Goal: Task Accomplishment & Management: Manage account settings

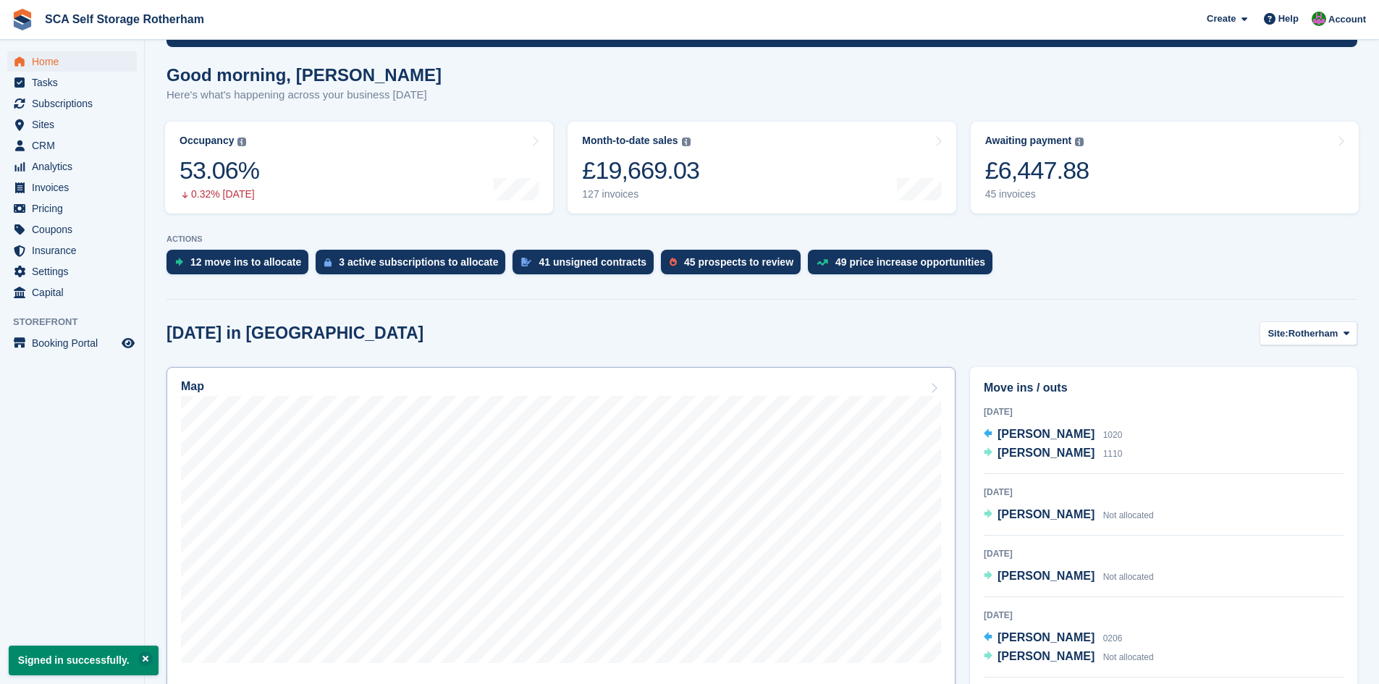
scroll to position [199, 0]
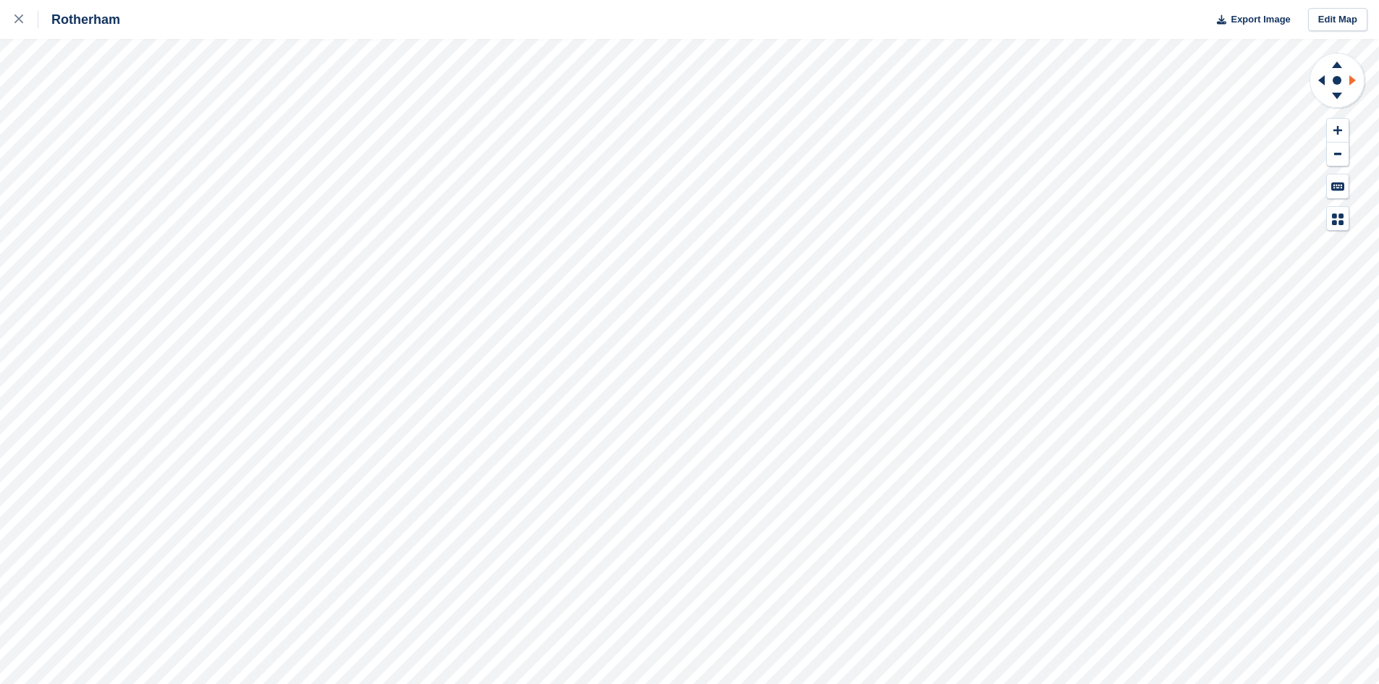
click at [1352, 81] on icon at bounding box center [1353, 80] width 7 height 10
click at [1326, 83] on icon at bounding box center [1320, 81] width 18 height 38
click at [1358, 72] on icon at bounding box center [1355, 81] width 18 height 38
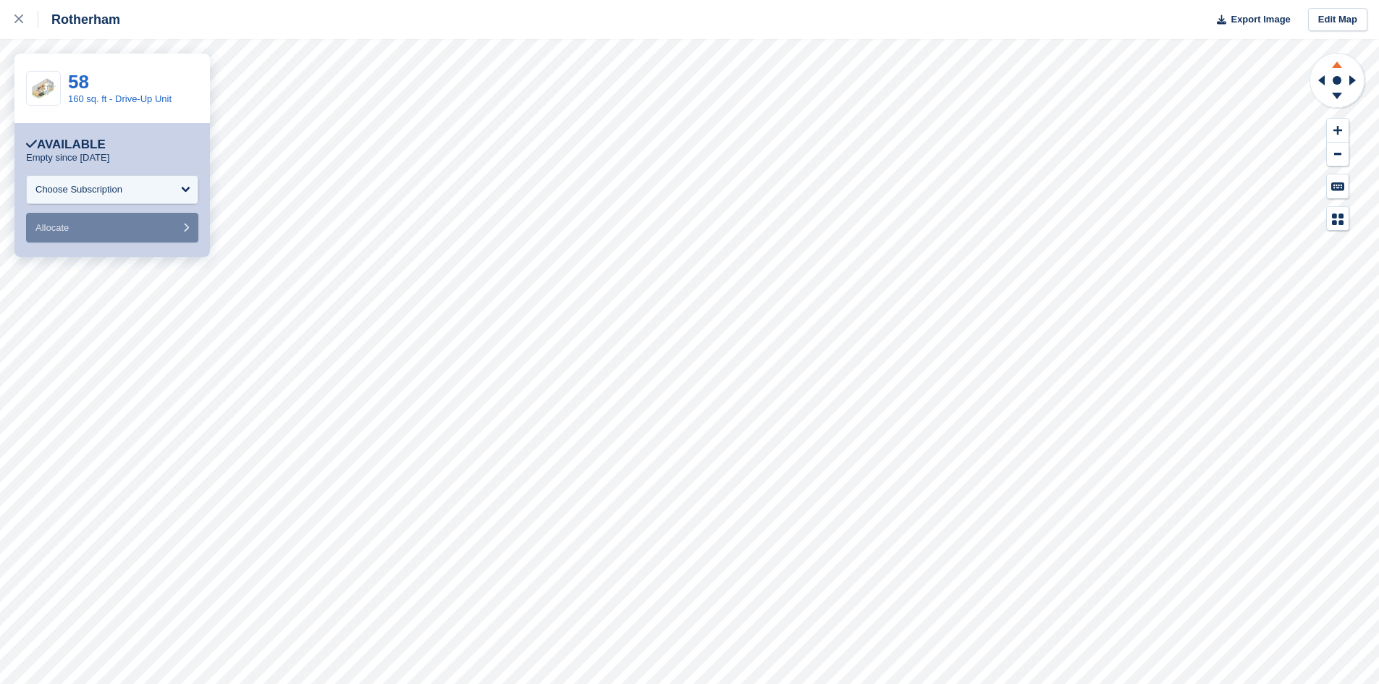
click at [1337, 64] on icon at bounding box center [1337, 65] width 10 height 7
click at [75, 82] on link "78" at bounding box center [78, 82] width 21 height 22
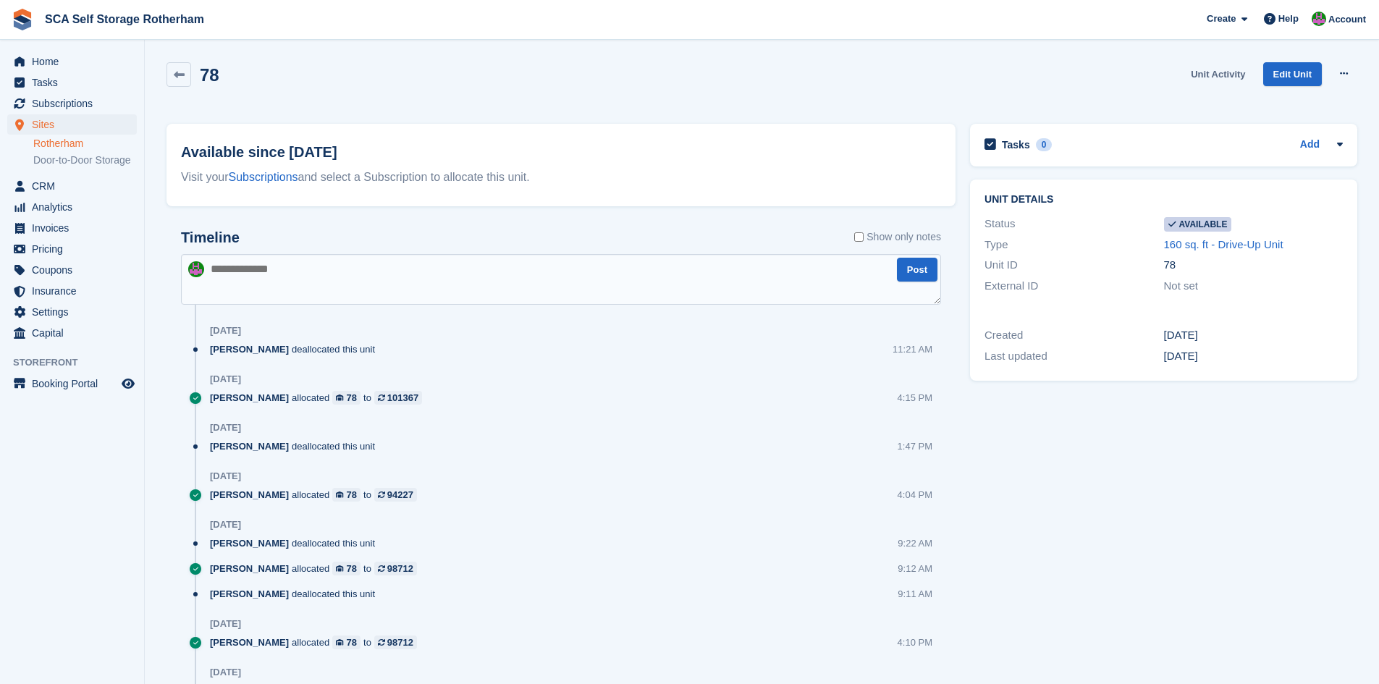
click at [1224, 70] on link "Unit Activity" at bounding box center [1218, 74] width 66 height 24
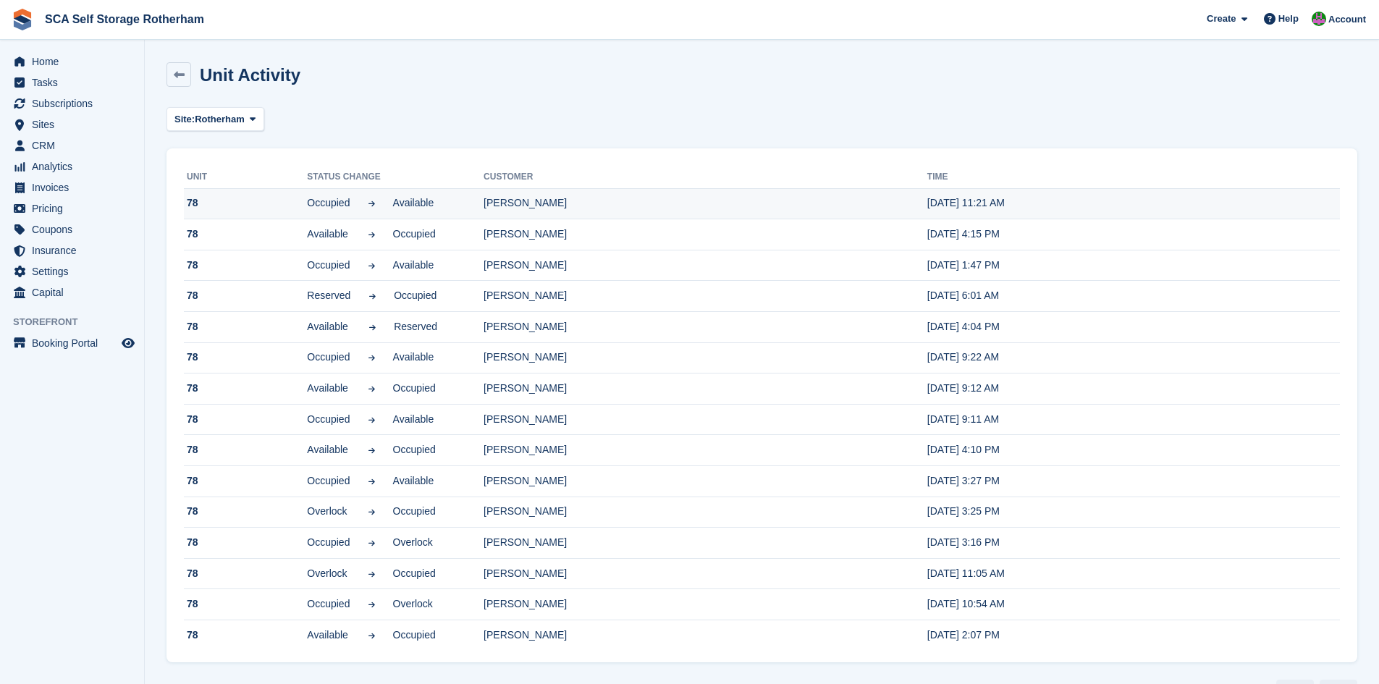
click at [545, 203] on td "[PERSON_NAME]" at bounding box center [706, 203] width 444 height 31
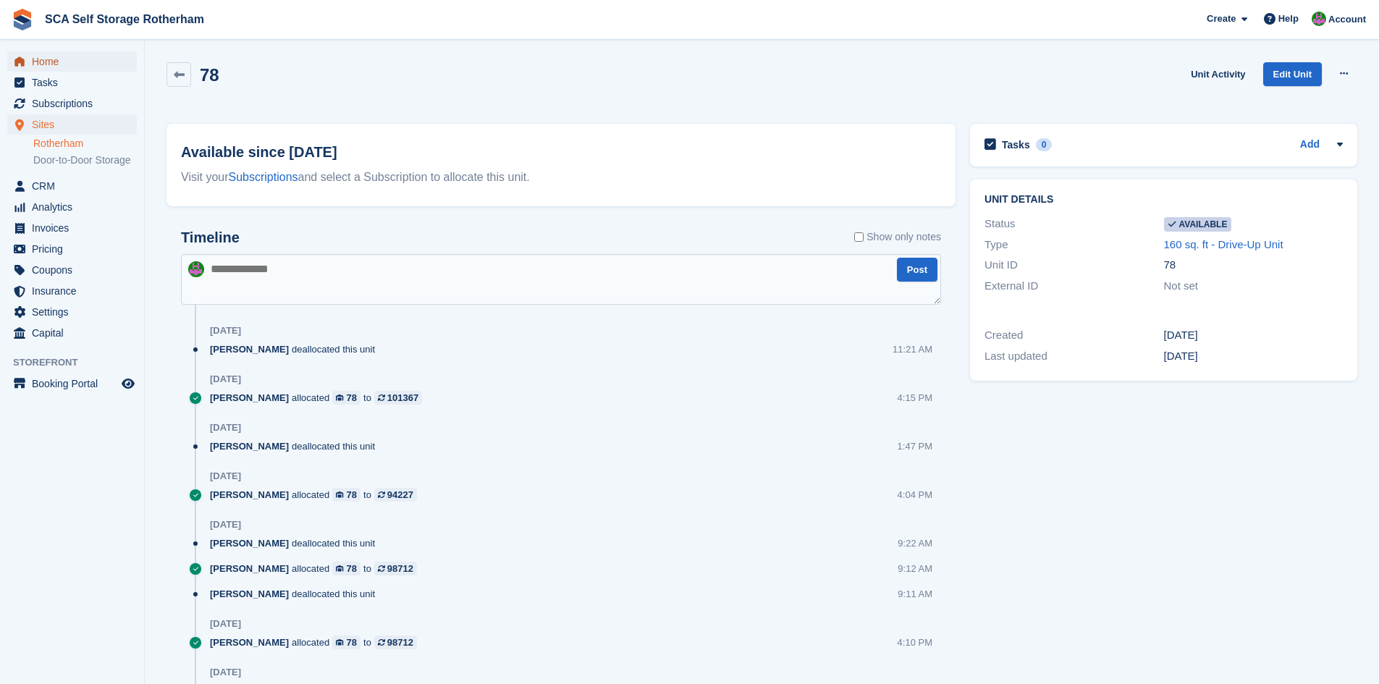
click at [66, 64] on span "Home" at bounding box center [75, 61] width 87 height 20
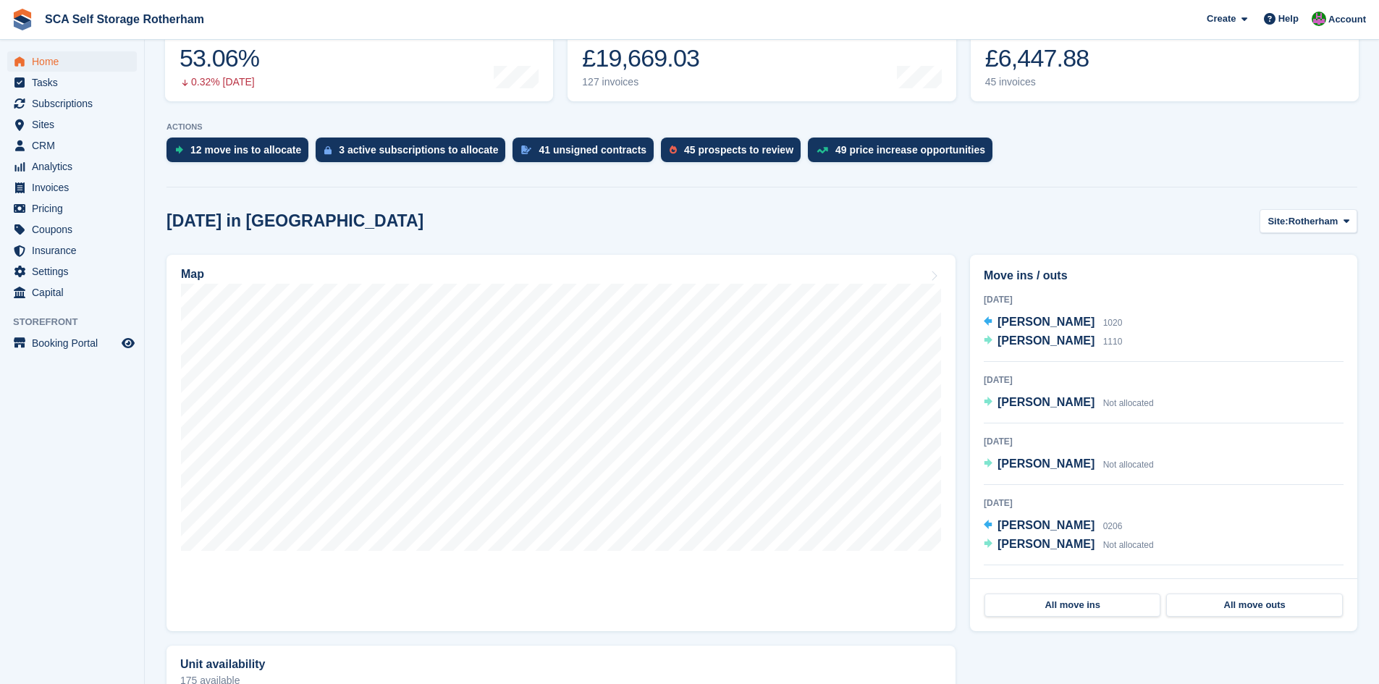
scroll to position [235, 0]
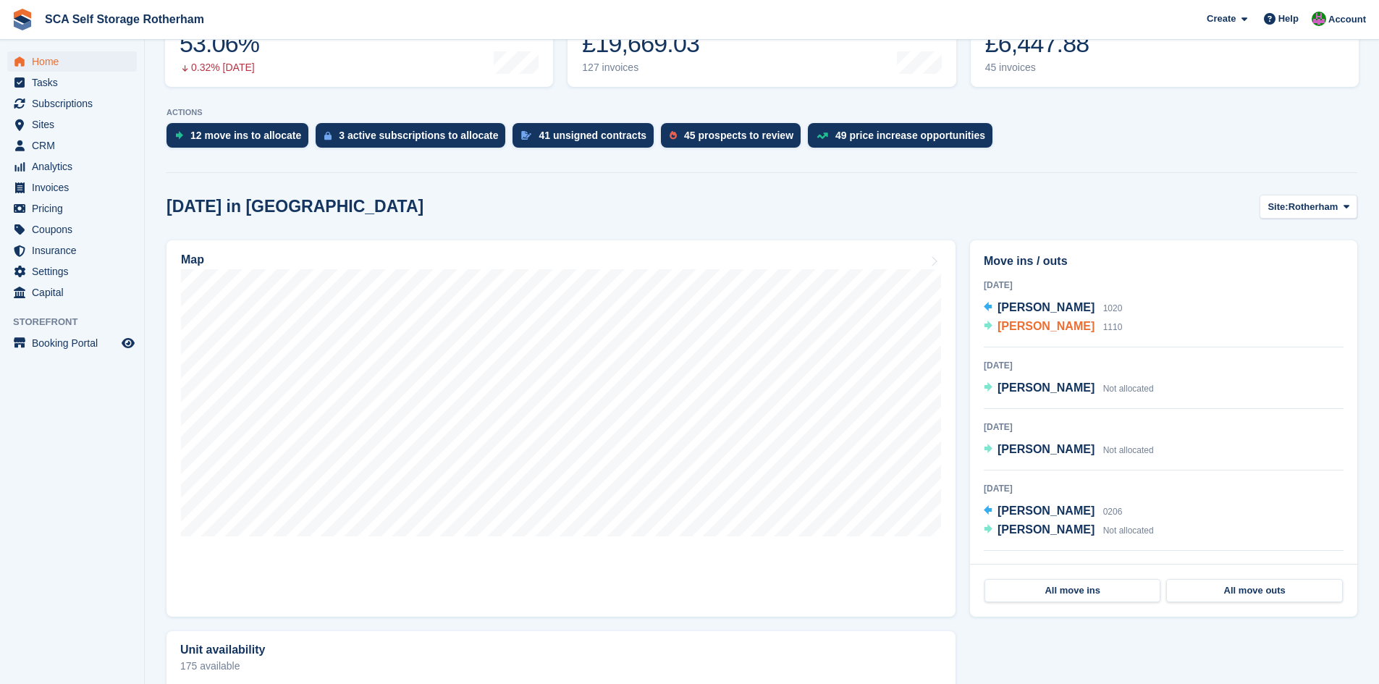
click at [1016, 332] on span "[PERSON_NAME]" at bounding box center [1046, 326] width 97 height 12
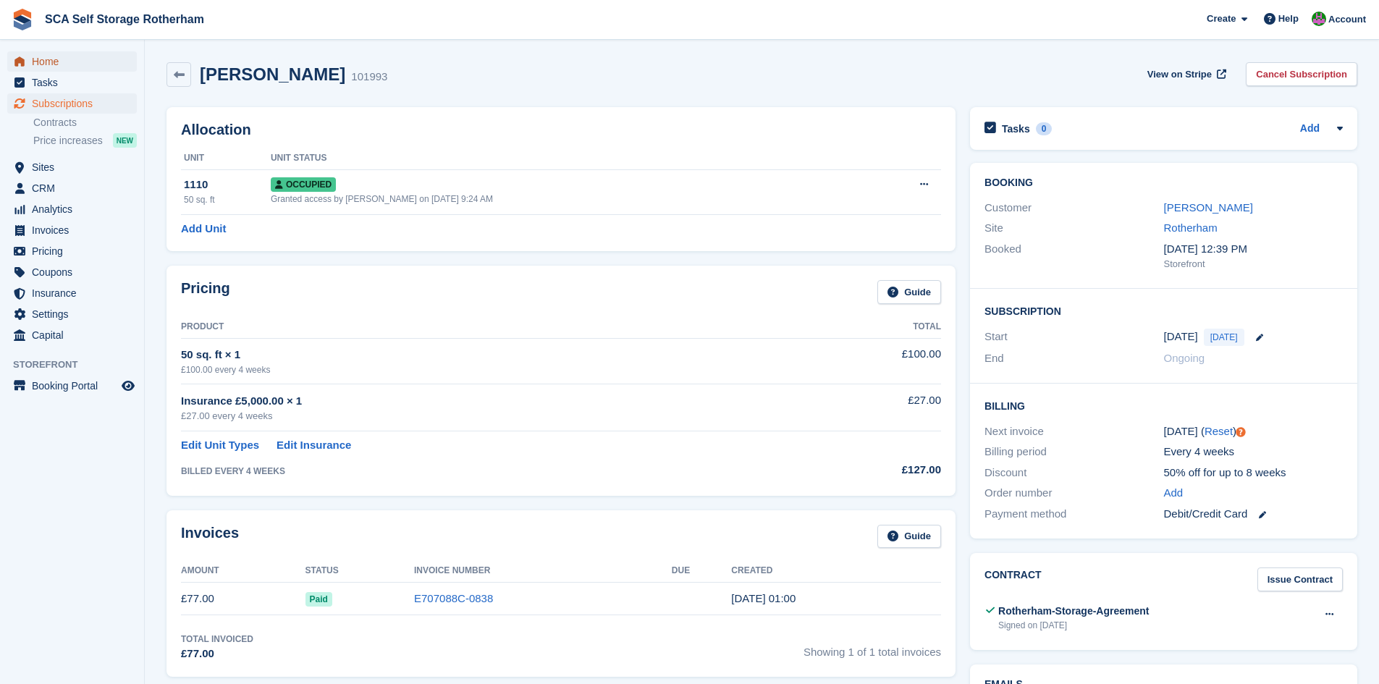
click at [70, 70] on span "Home" at bounding box center [75, 61] width 87 height 20
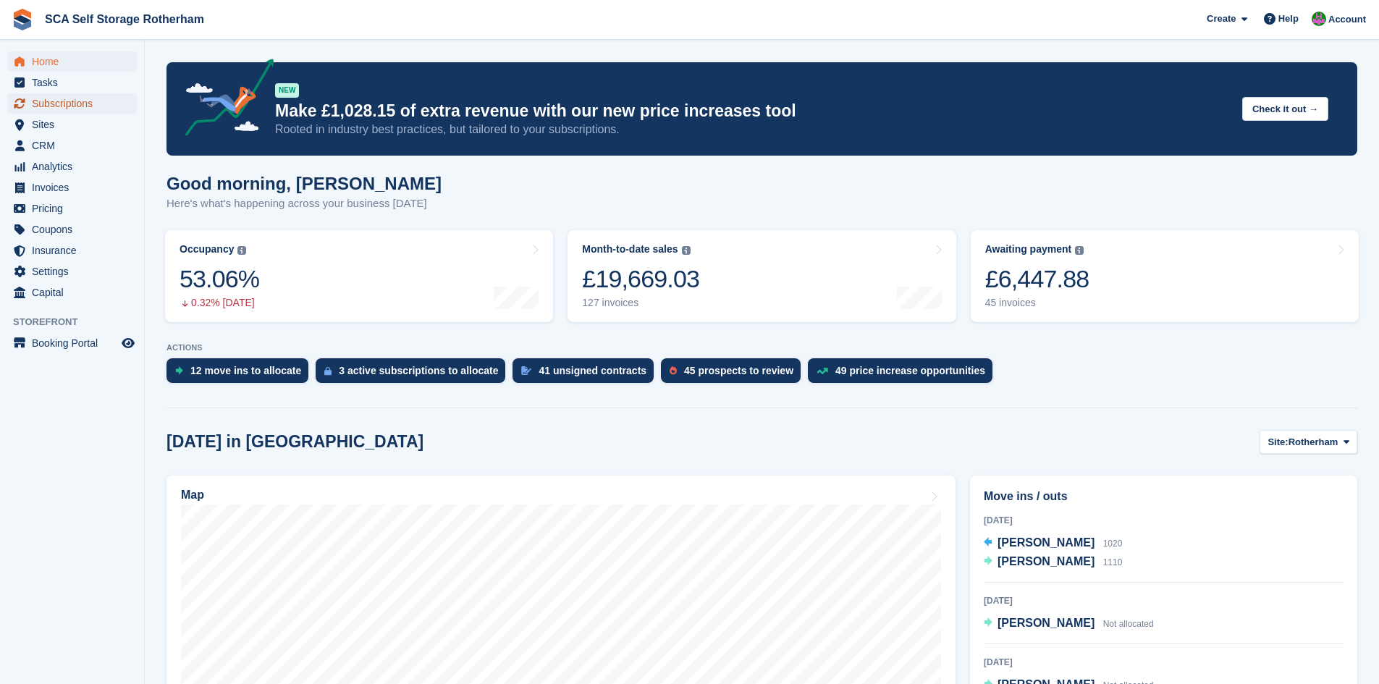
click at [64, 98] on span "Subscriptions" at bounding box center [75, 103] width 87 height 20
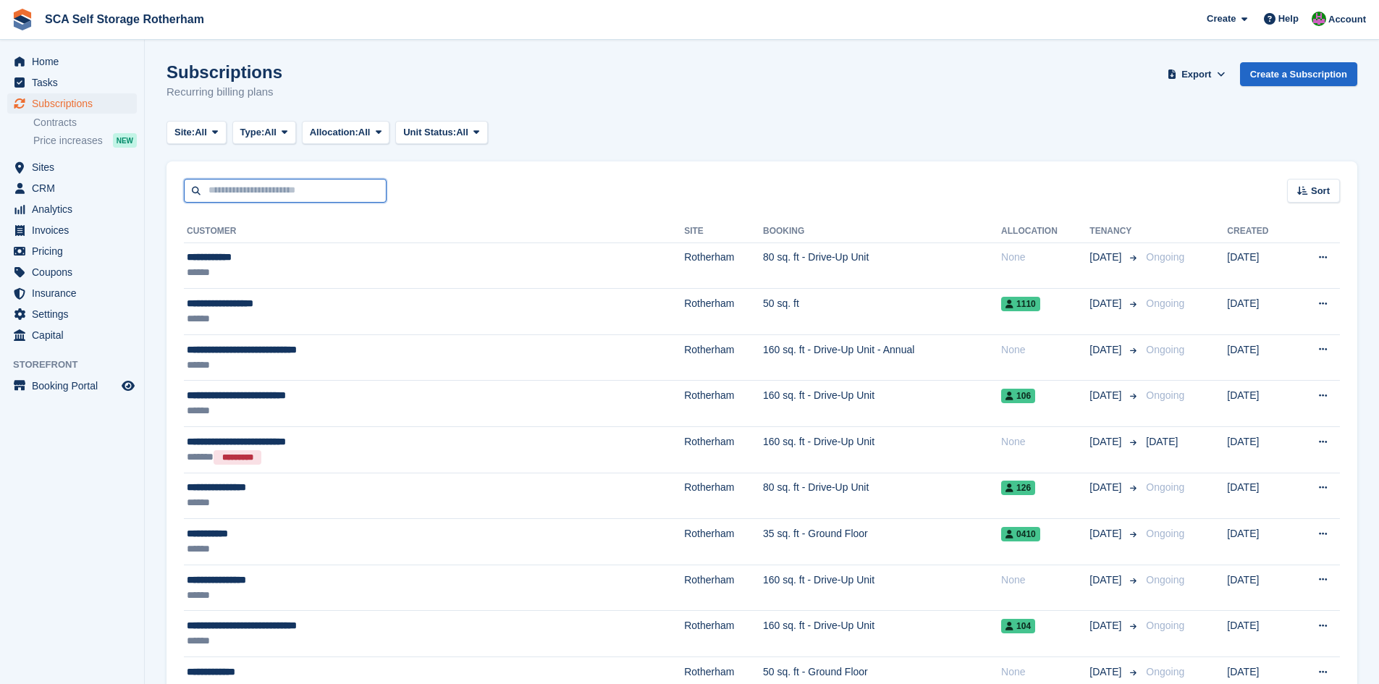
click at [355, 198] on input "text" at bounding box center [285, 191] width 203 height 24
type input "***"
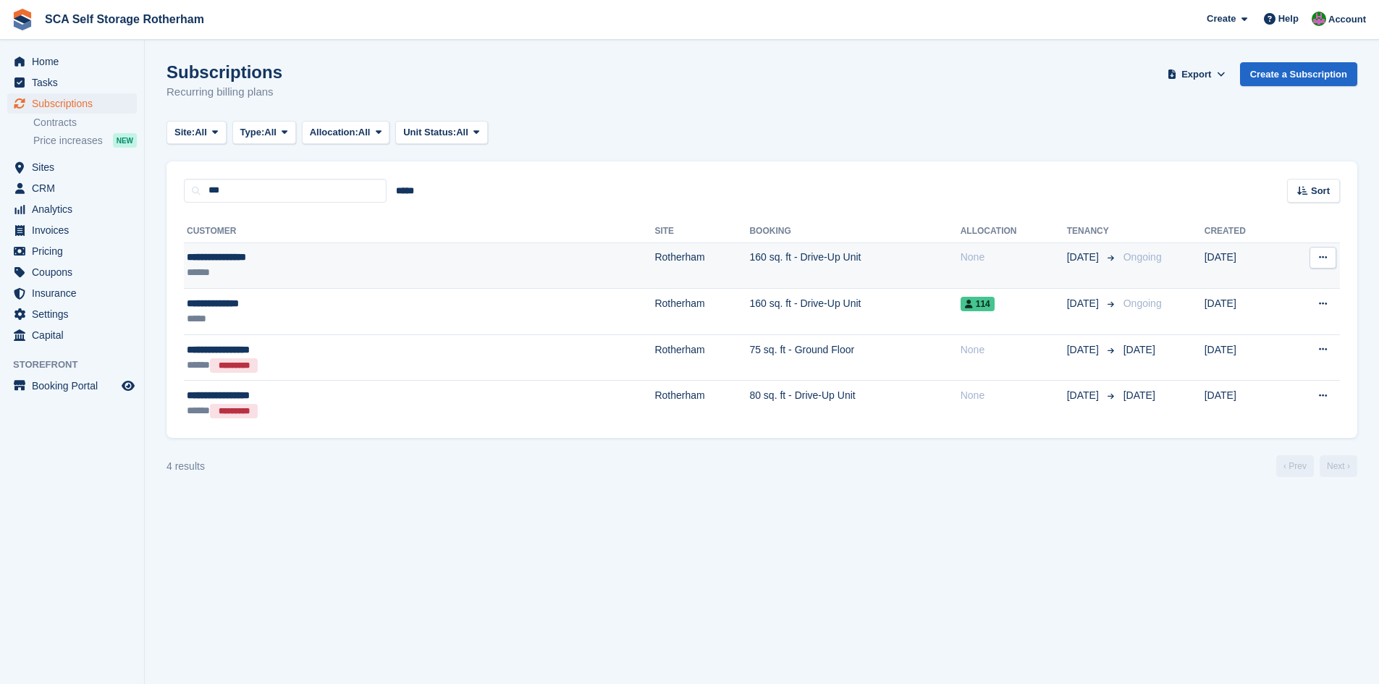
click at [366, 262] on div "**********" at bounding box center [310, 257] width 246 height 15
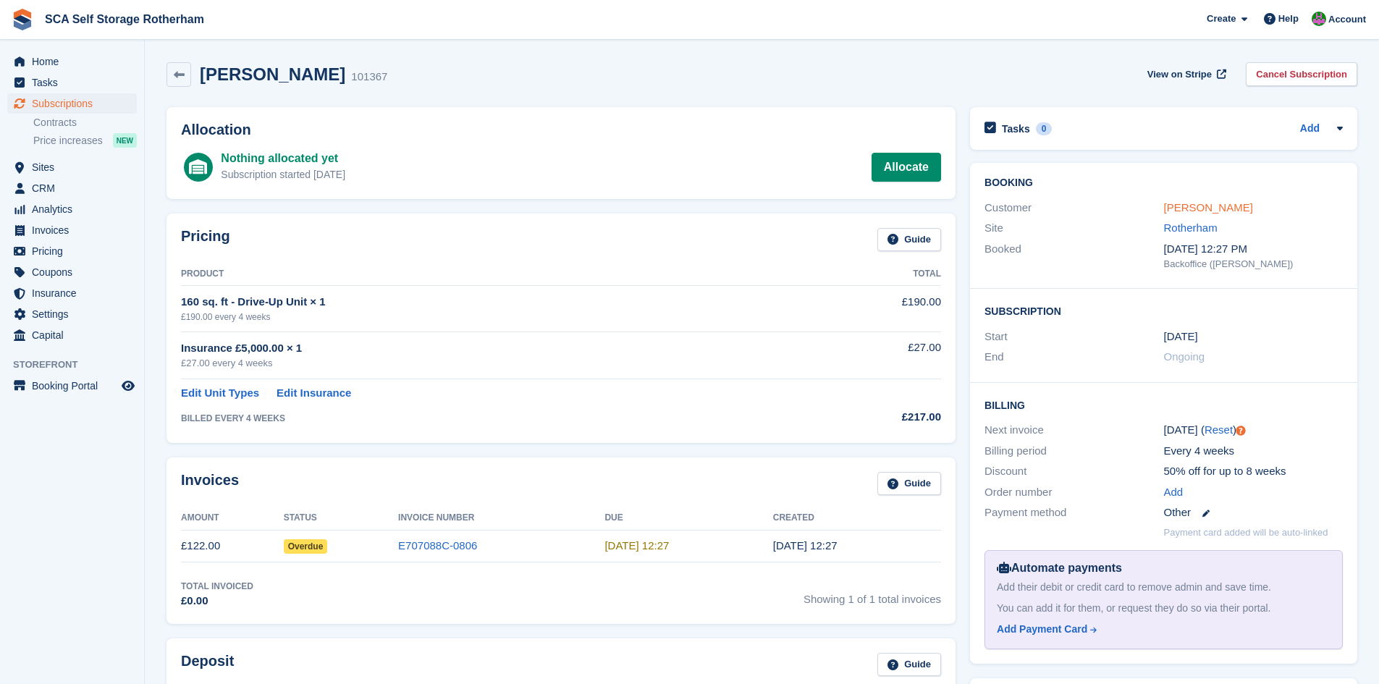
click at [1245, 209] on link "[PERSON_NAME]" at bounding box center [1208, 207] width 89 height 12
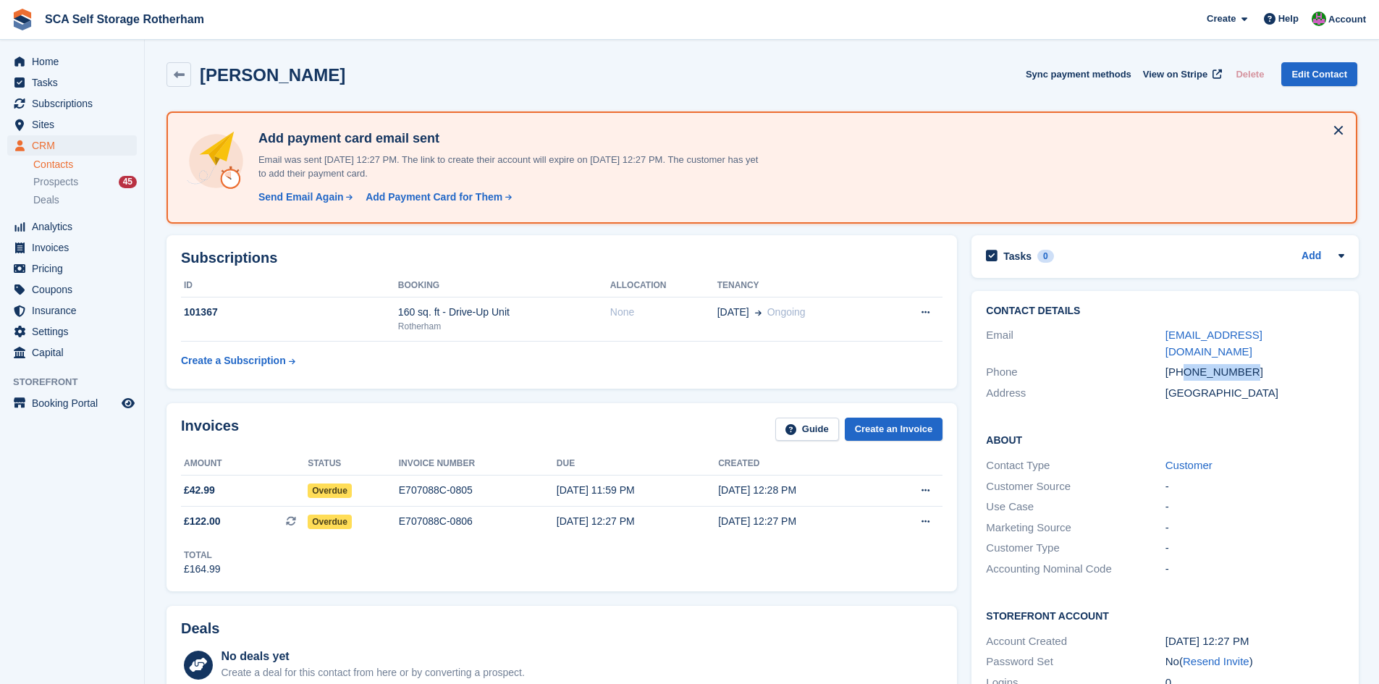
drag, startPoint x: 1250, startPoint y: 356, endPoint x: 1184, endPoint y: 360, distance: 66.0
click at [1184, 364] on div "[PHONE_NUMBER]" at bounding box center [1255, 372] width 179 height 17
copy div "7383859341"
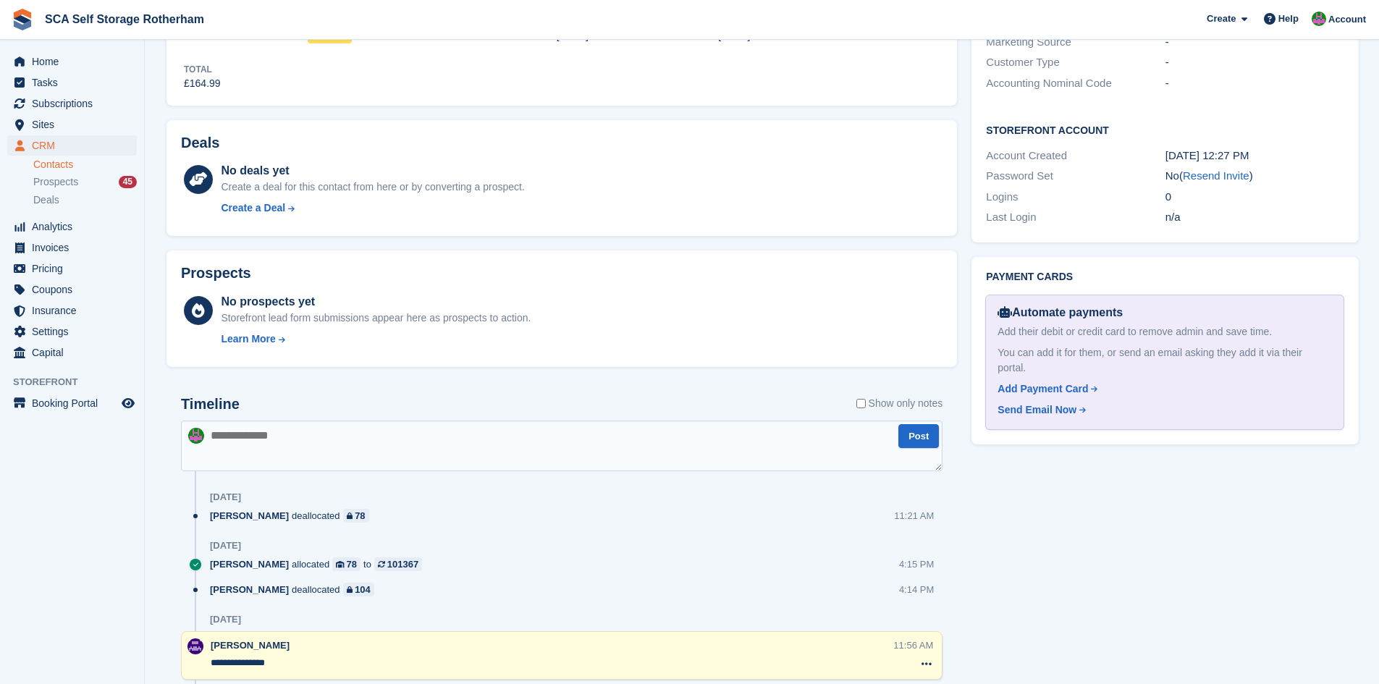
scroll to position [489, 0]
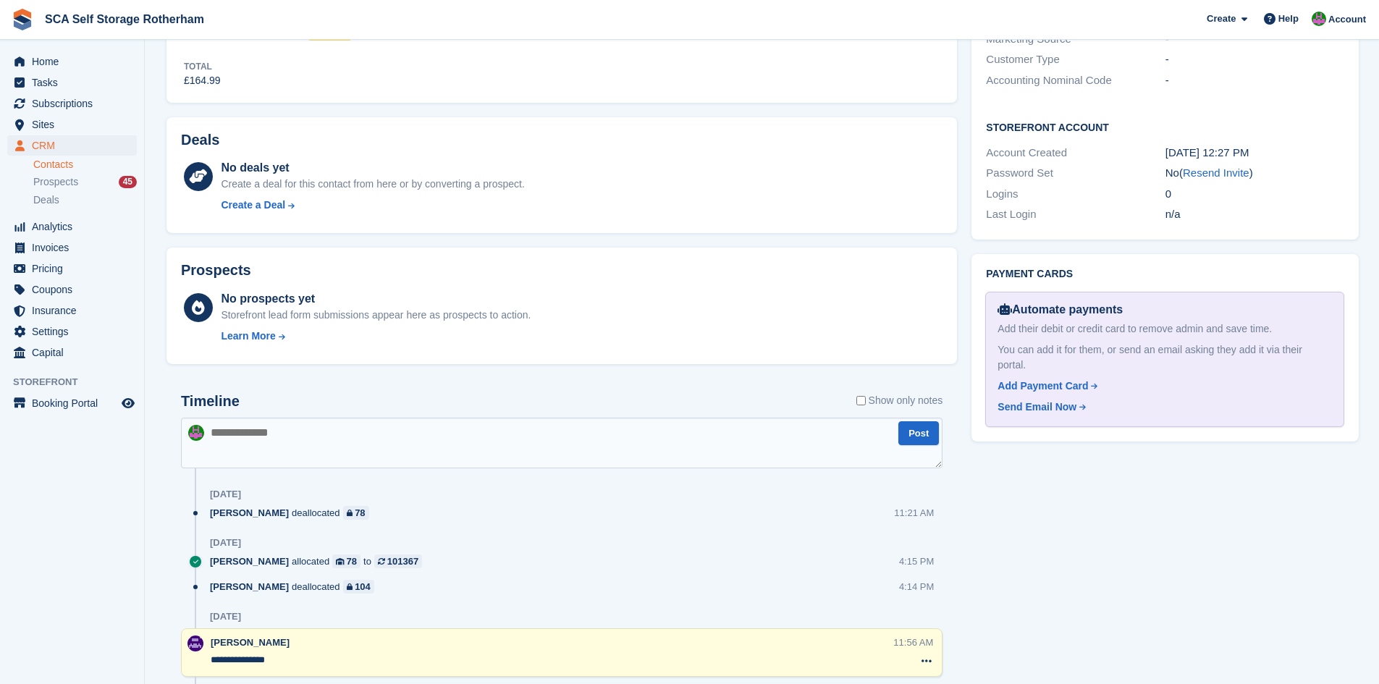
click at [414, 433] on textarea at bounding box center [562, 443] width 762 height 51
type textarea "**********"
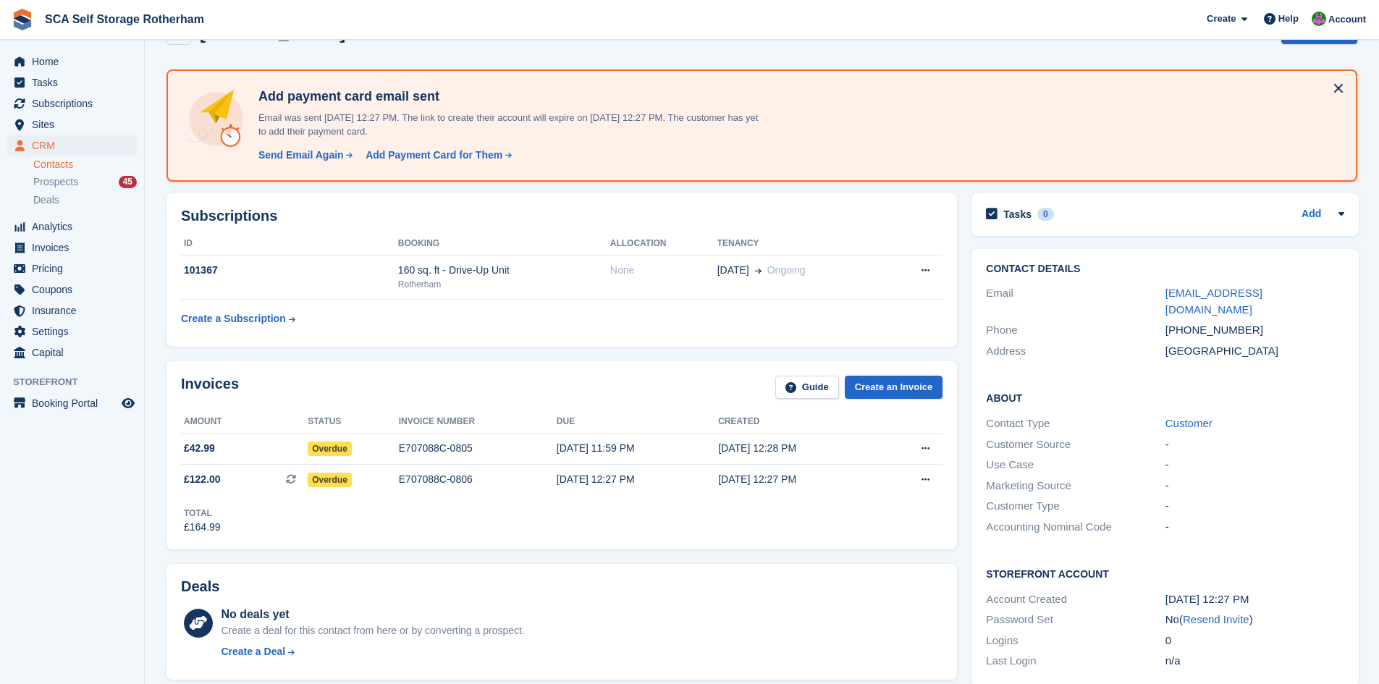
scroll to position [36, 0]
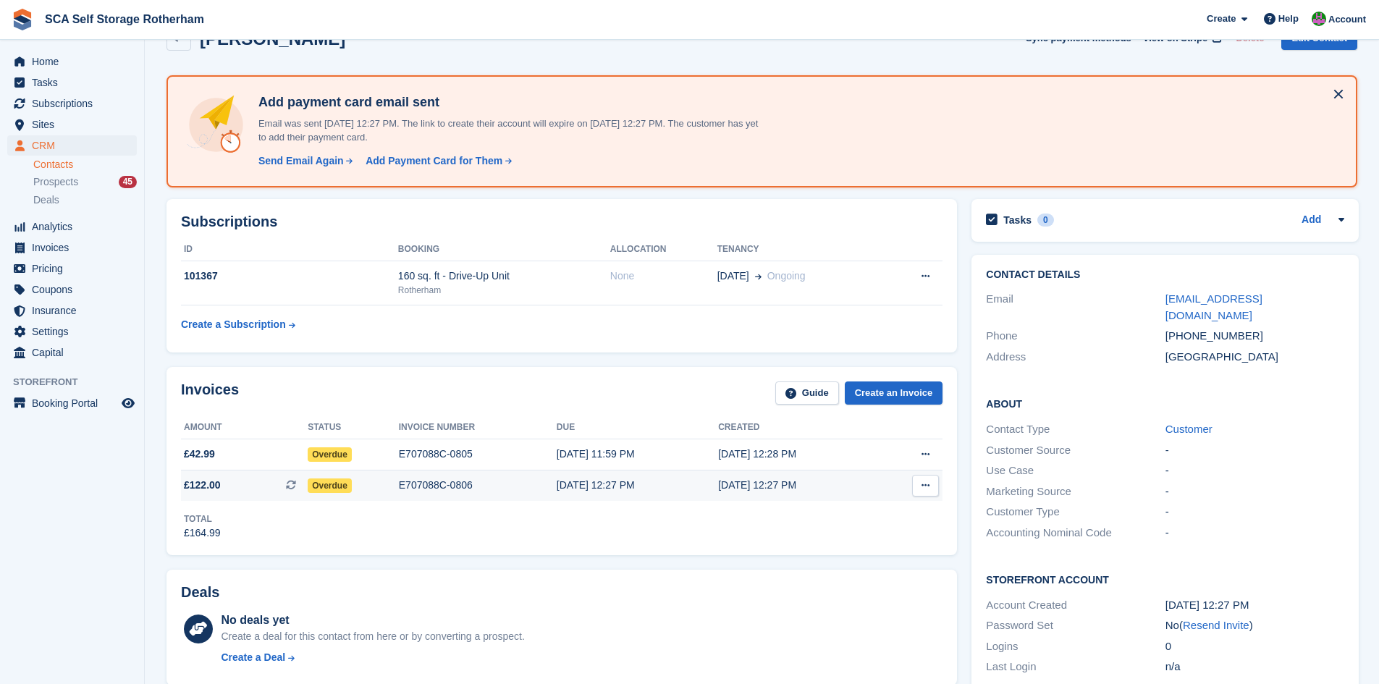
click at [486, 491] on div "E707088C-0806" at bounding box center [478, 485] width 158 height 15
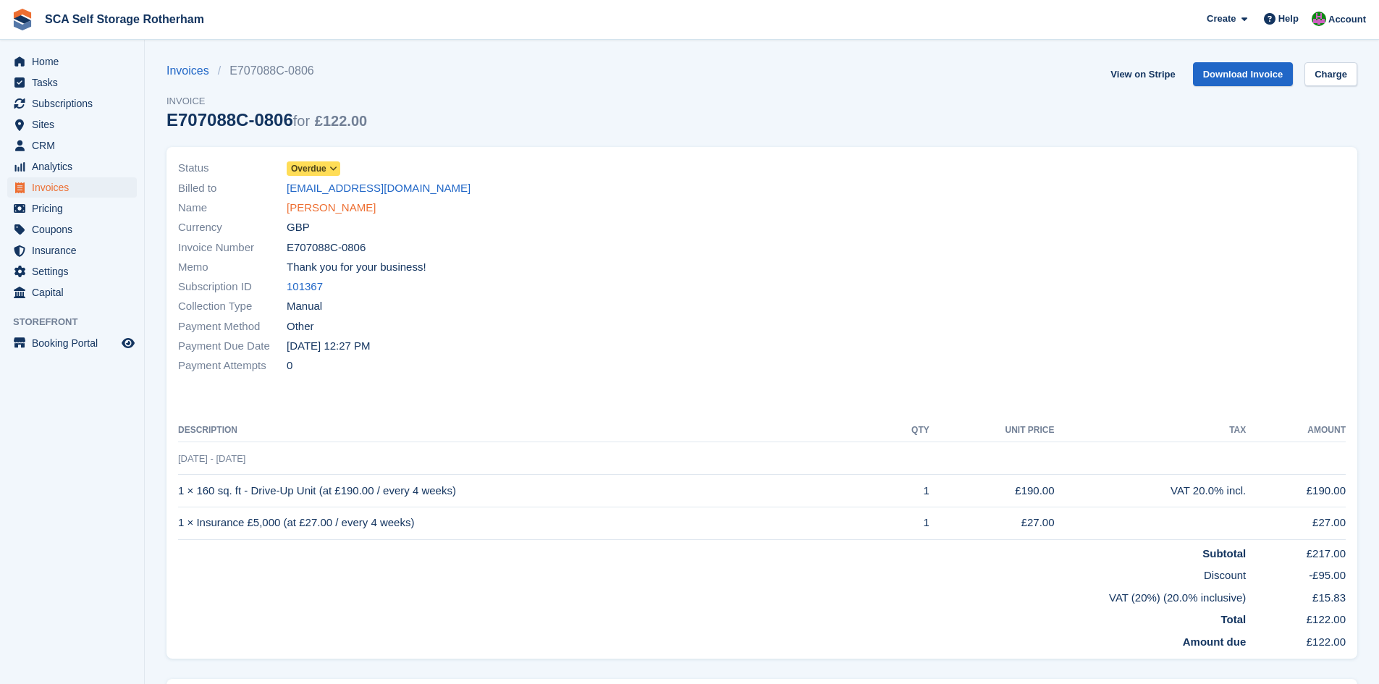
click at [353, 213] on link "[PERSON_NAME]" at bounding box center [331, 208] width 89 height 17
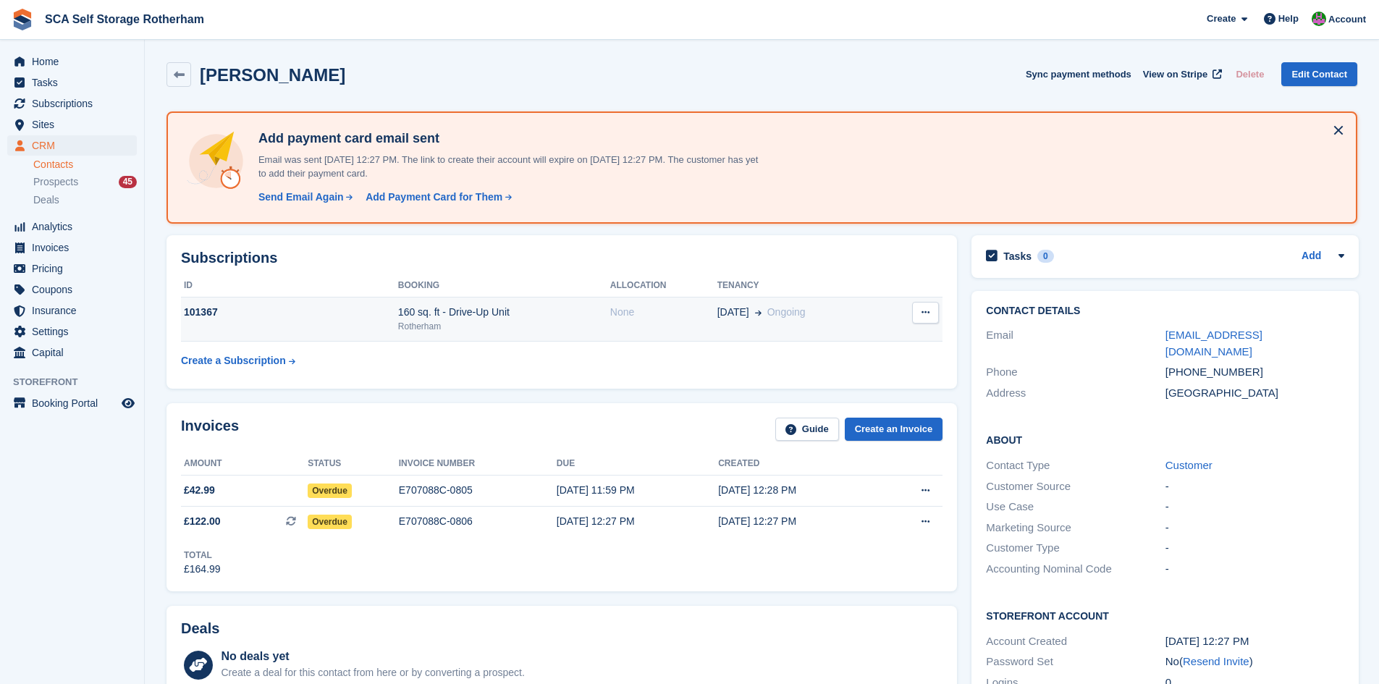
click at [787, 315] on span "Ongoing" at bounding box center [786, 312] width 38 height 12
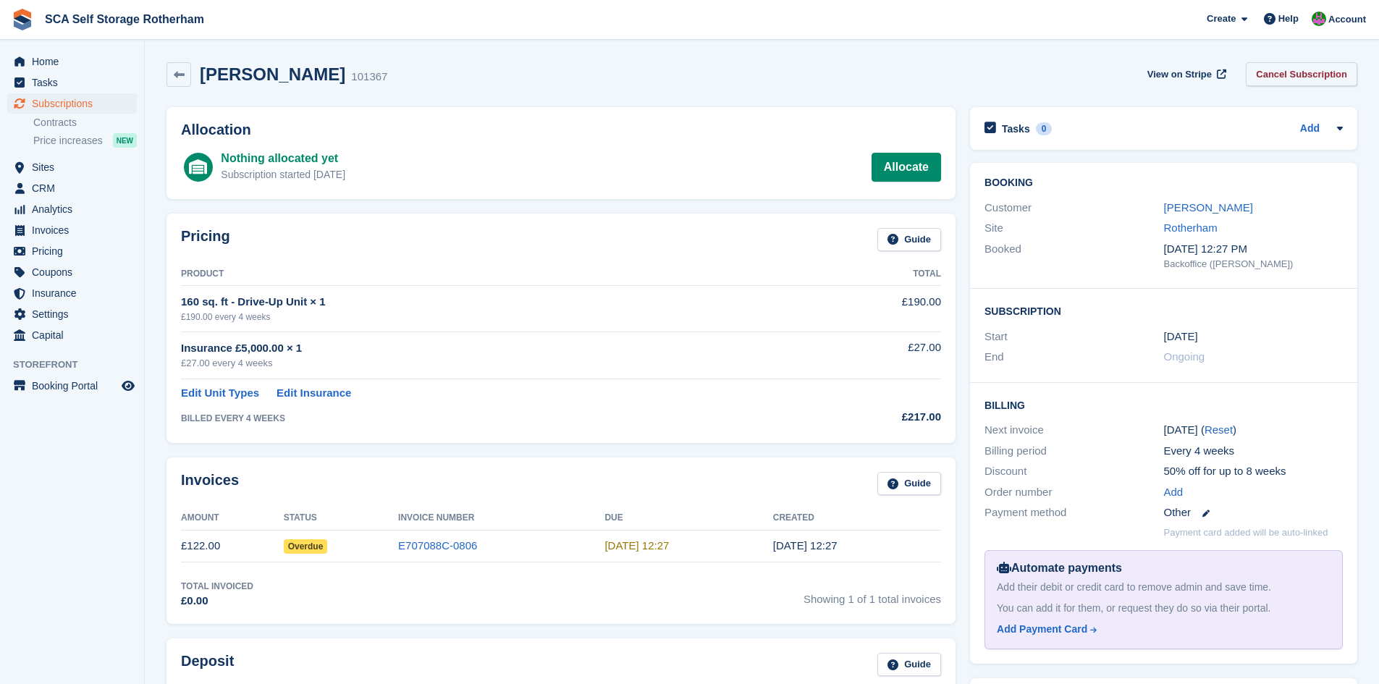
click at [1301, 82] on link "Cancel Subscription" at bounding box center [1302, 74] width 112 height 24
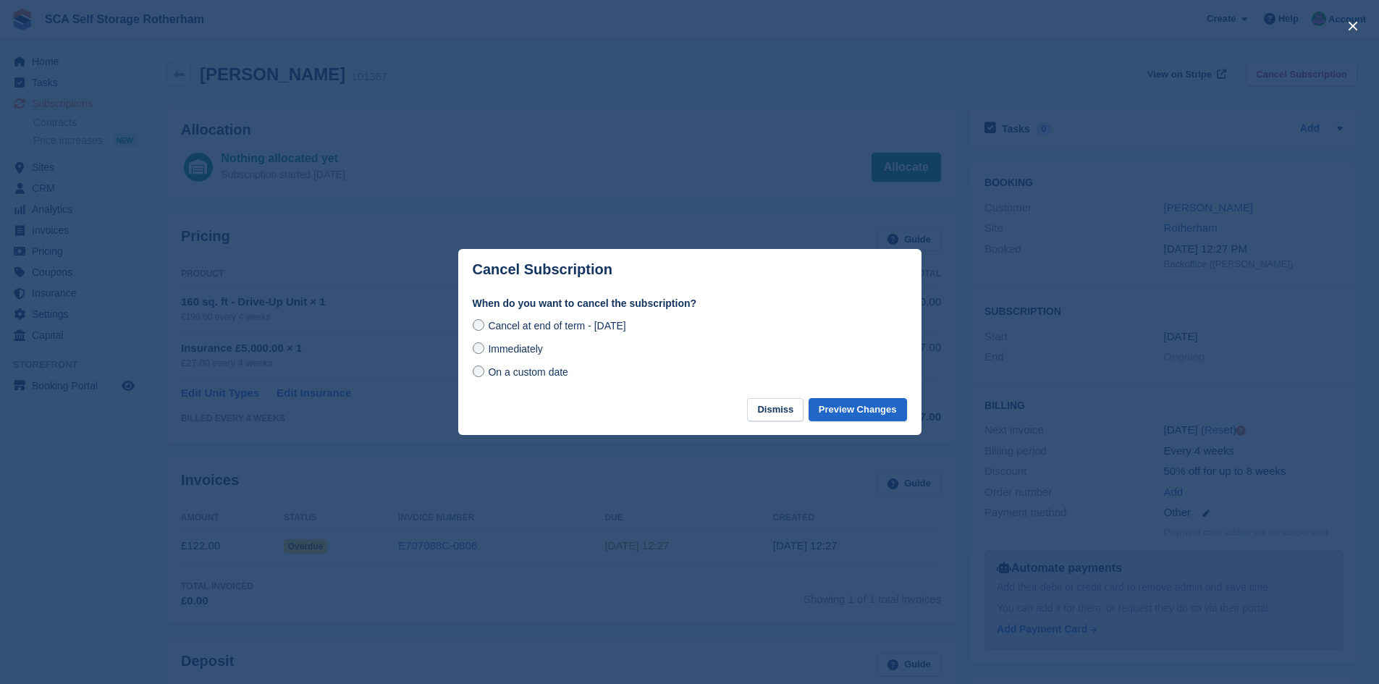
click at [505, 353] on span "Immediately" at bounding box center [515, 349] width 54 height 12
click at [864, 421] on button "Preview Changes" at bounding box center [858, 410] width 98 height 24
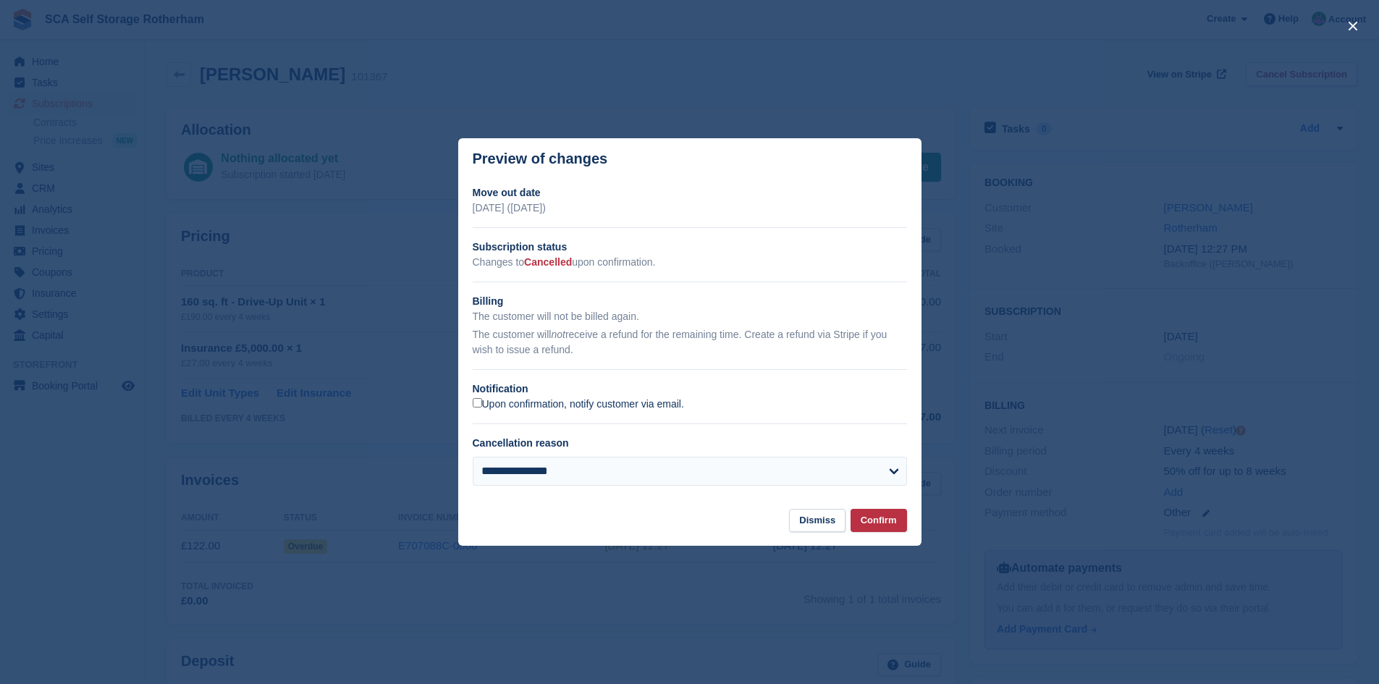
click at [531, 406] on label "Upon confirmation, notify customer via email." at bounding box center [578, 404] width 211 height 13
click at [539, 479] on select "**********" at bounding box center [690, 471] width 434 height 29
select select "*****"
click at [473, 458] on select "**********" at bounding box center [690, 471] width 434 height 29
click at [894, 526] on button "Confirm" at bounding box center [879, 521] width 56 height 24
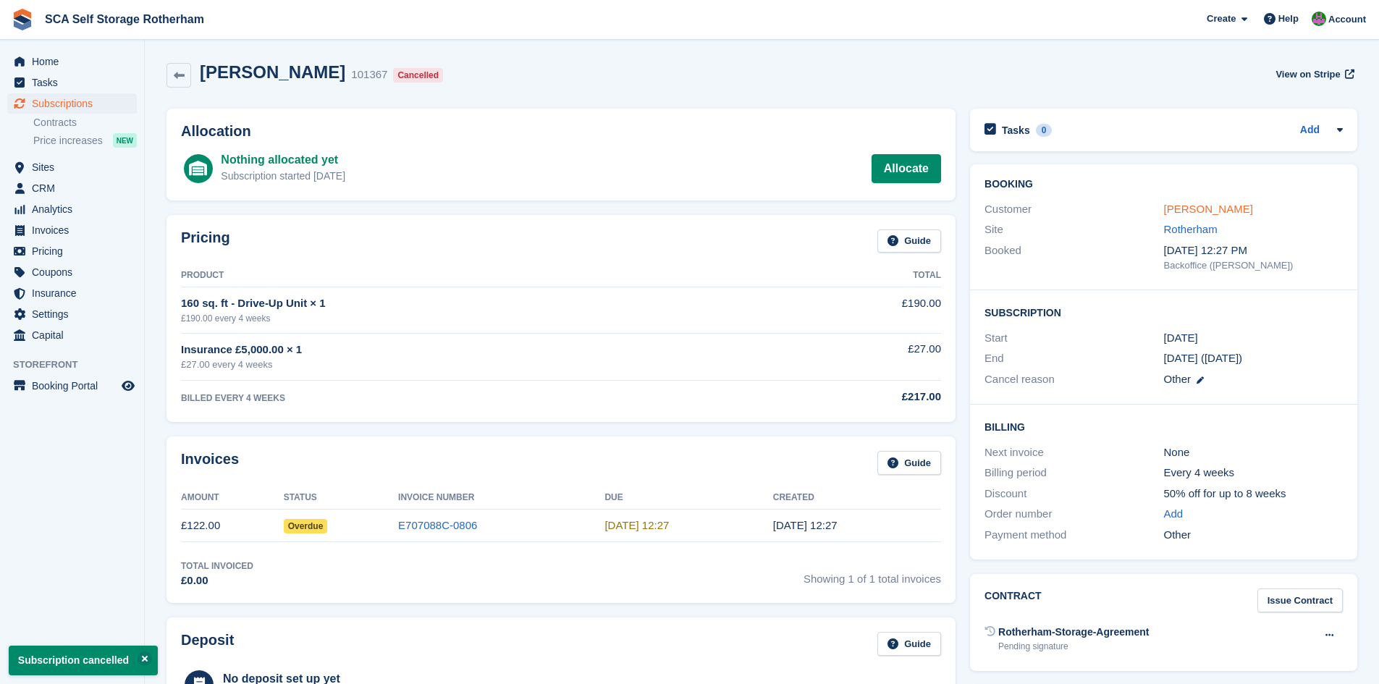
click at [1218, 208] on link "Mohammed Ishtiaq" at bounding box center [1208, 209] width 89 height 12
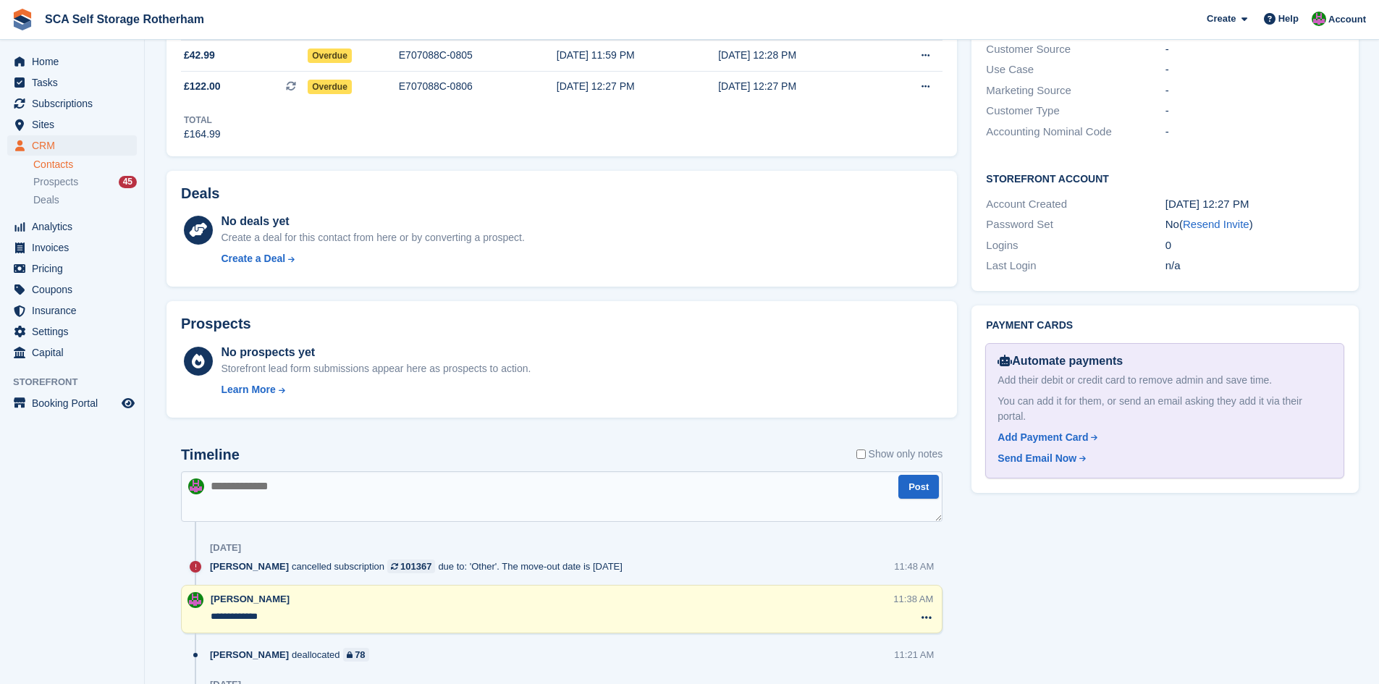
scroll to position [471, 0]
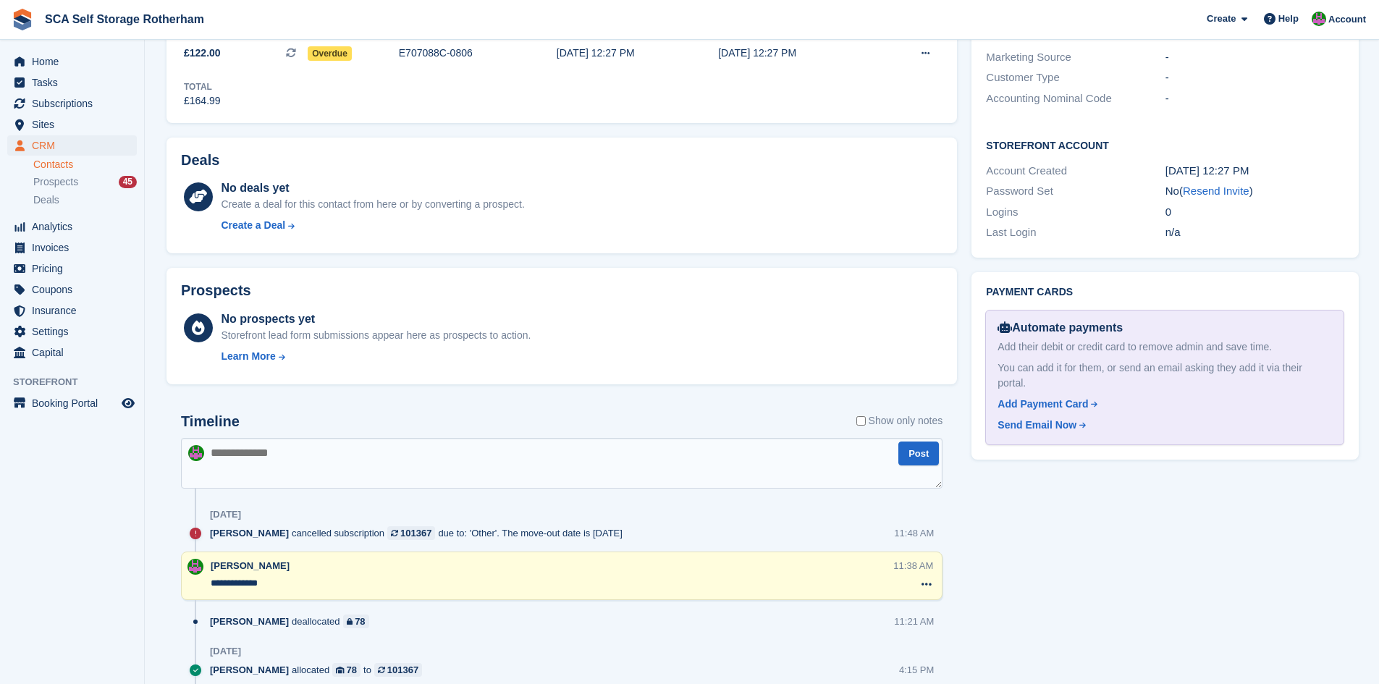
click at [445, 455] on textarea at bounding box center [562, 463] width 762 height 51
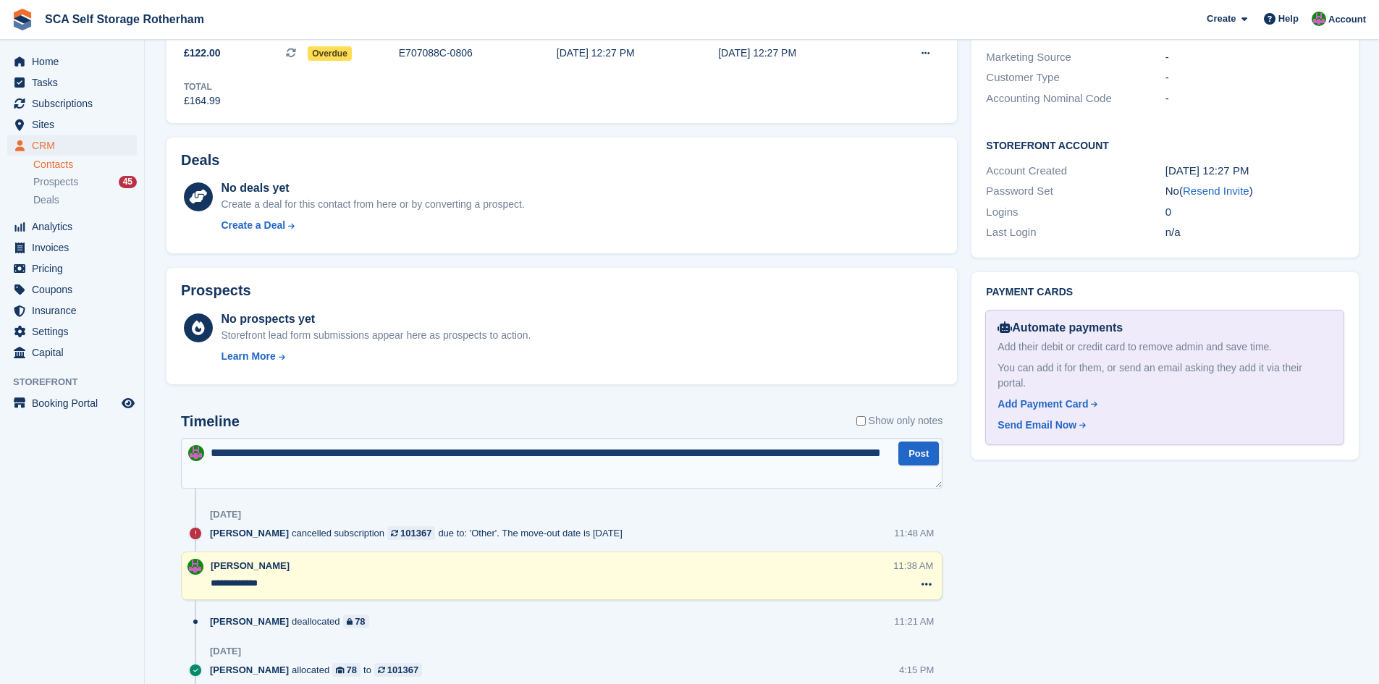
type textarea "**********"
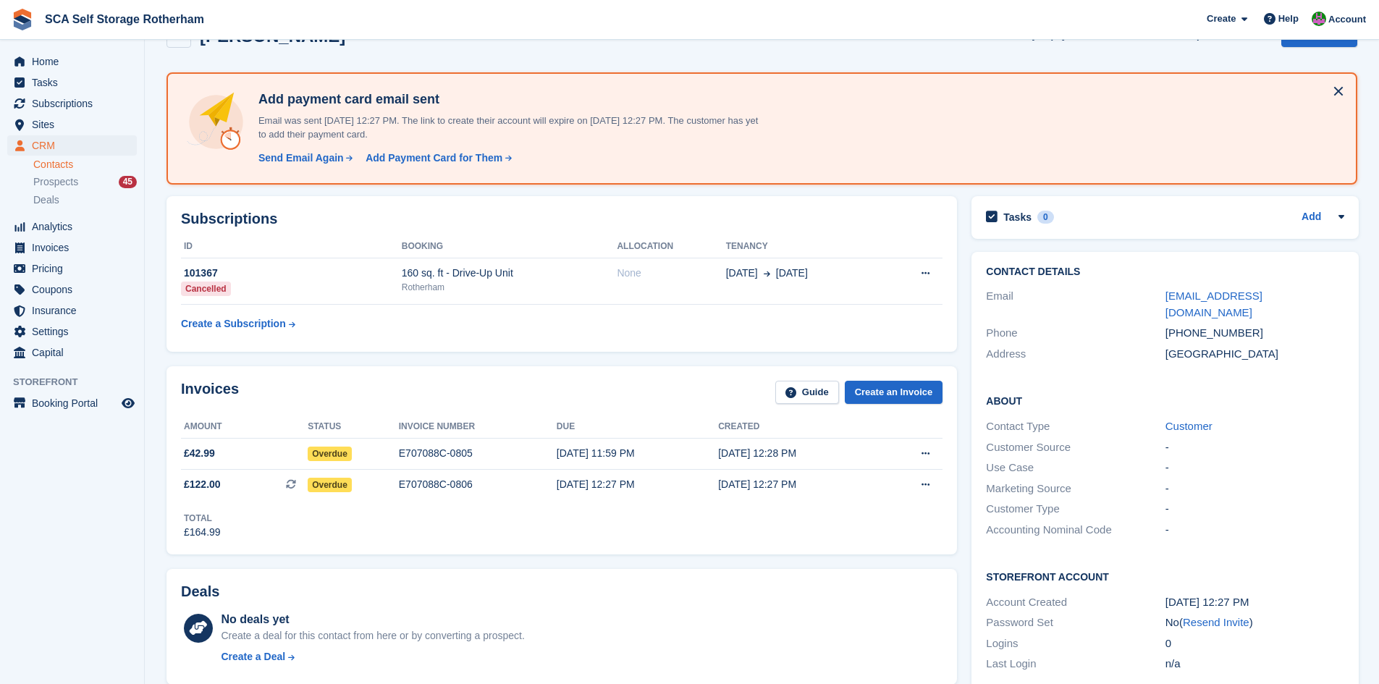
scroll to position [0, 0]
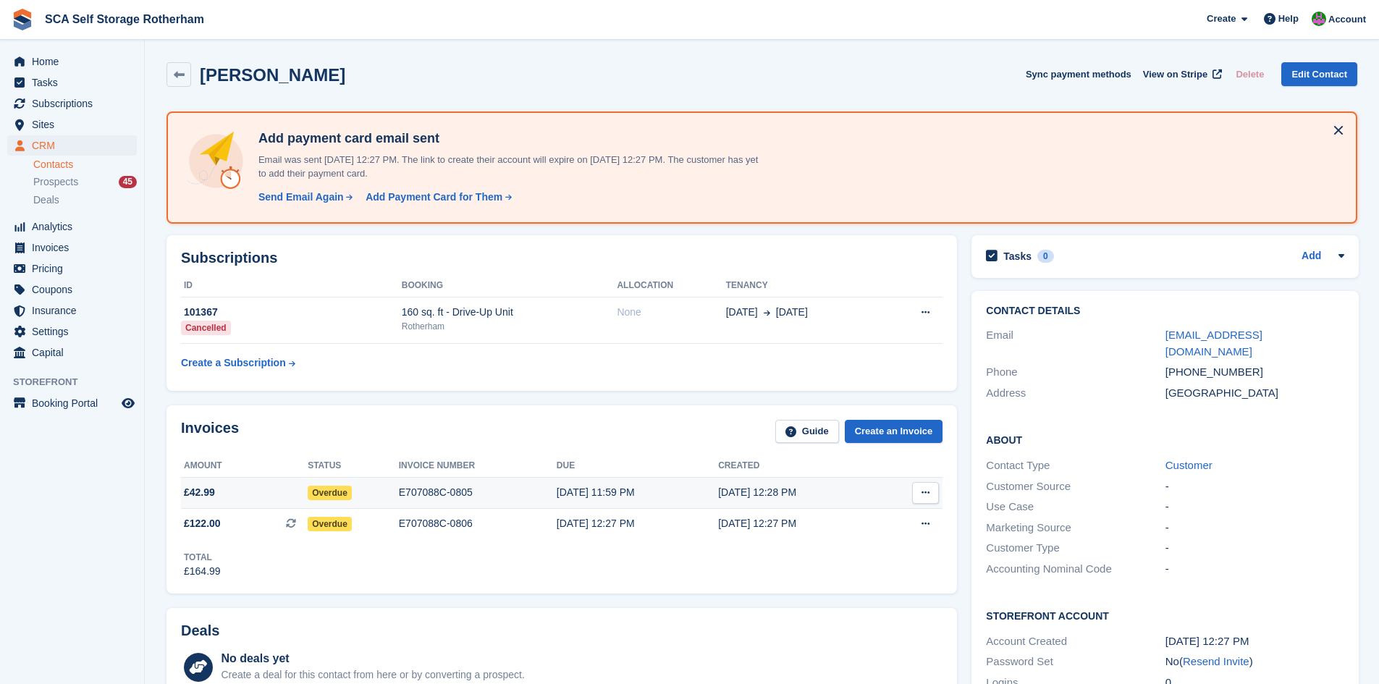
click at [518, 489] on div "E707088C-0805" at bounding box center [478, 492] width 158 height 15
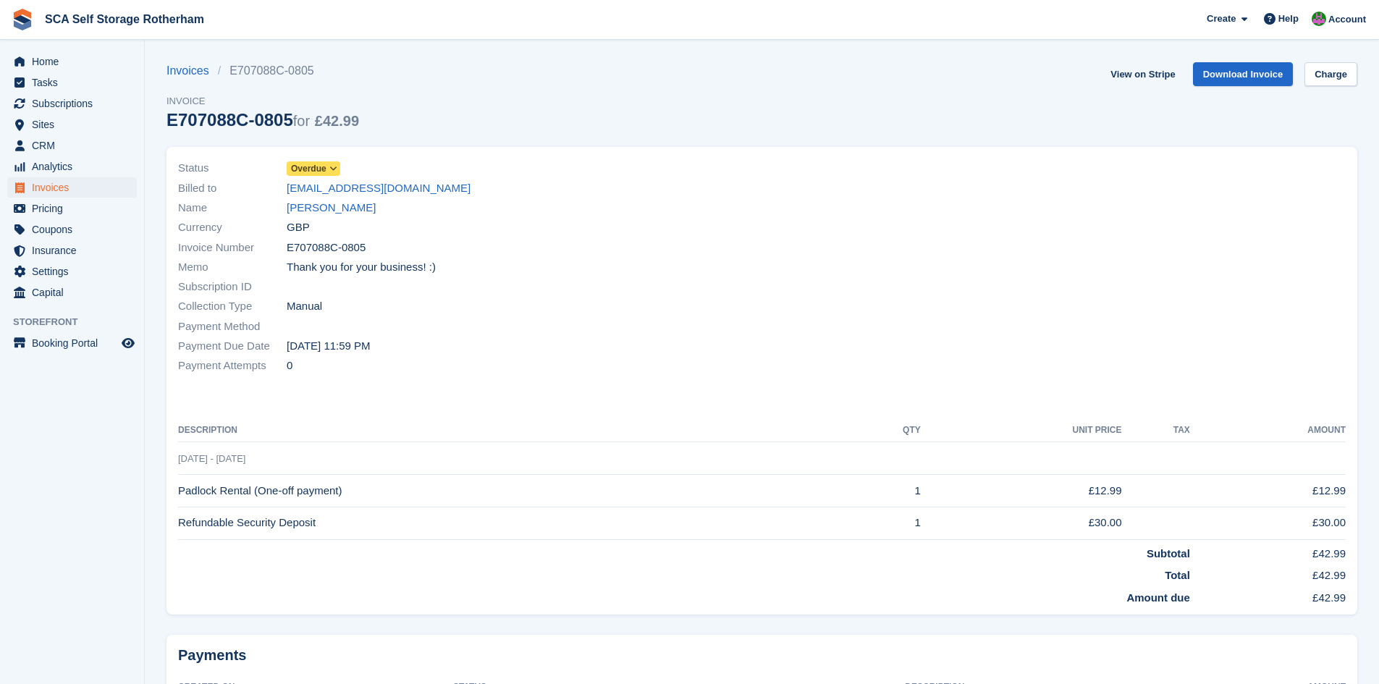
click at [314, 159] on div "Status Overdue" at bounding box center [466, 169] width 576 height 20
click at [316, 164] on span "Overdue" at bounding box center [308, 168] width 35 height 13
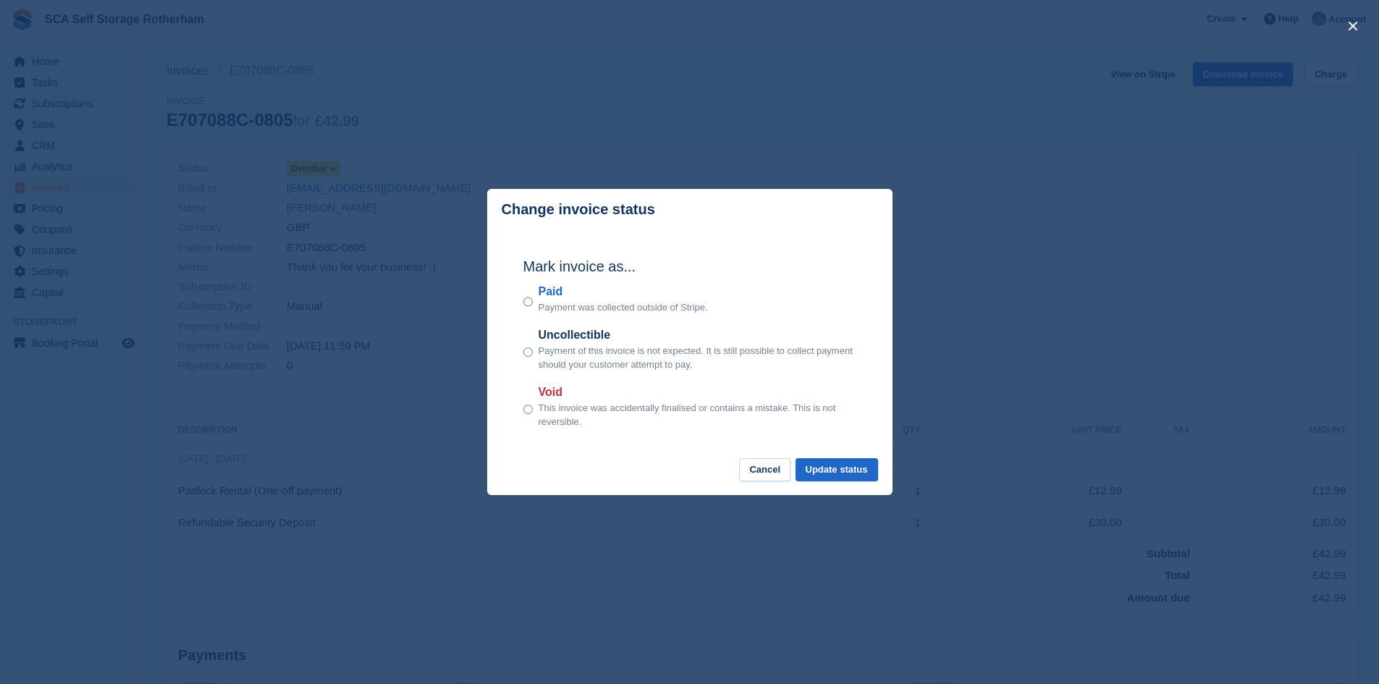
click at [555, 415] on p "This invoice was accidentally finalised or contains a mistake. This is not reve…" at bounding box center [698, 415] width 318 height 28
click at [533, 405] on div "Void This invoice was accidentally finalised or contains a mistake. This is not…" at bounding box center [689, 407] width 333 height 46
click at [823, 484] on footer "Cancel Update status" at bounding box center [689, 477] width 405 height 38
click at [838, 466] on button "Update status" at bounding box center [837, 470] width 83 height 24
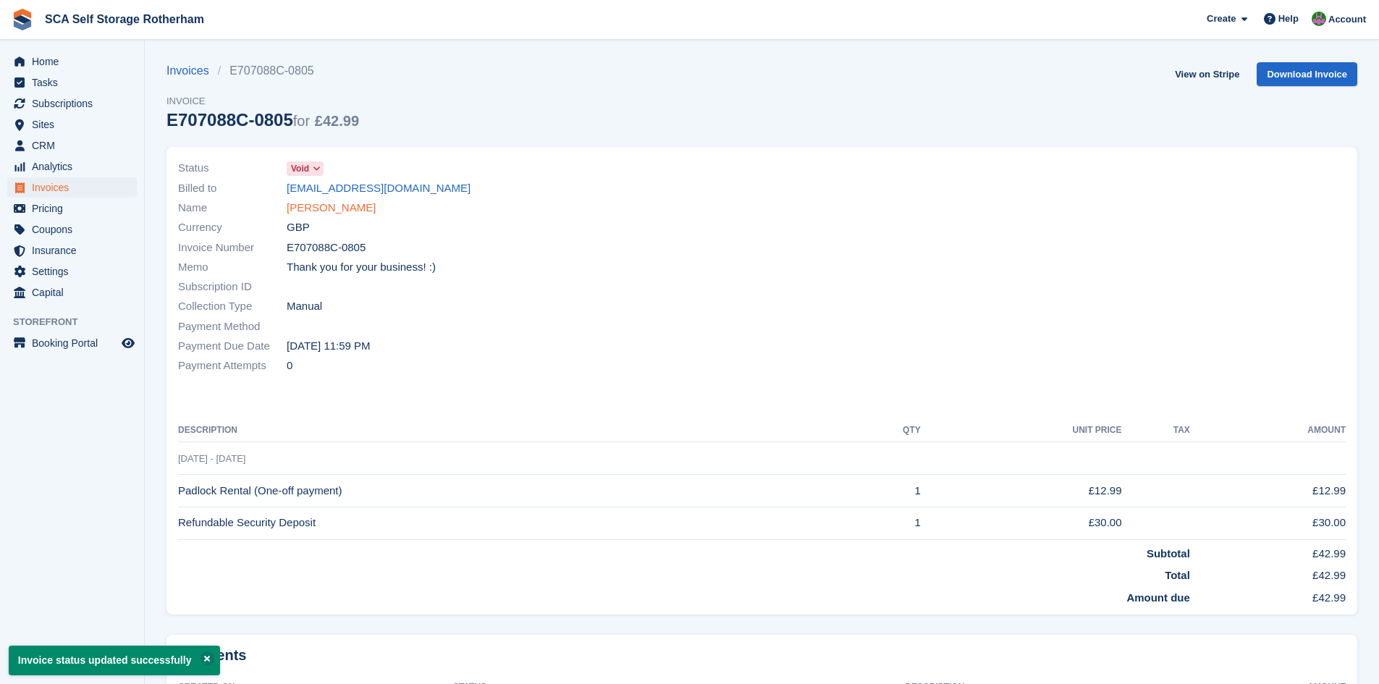
click at [349, 211] on link "Mohammed Ishtiaq" at bounding box center [331, 208] width 89 height 17
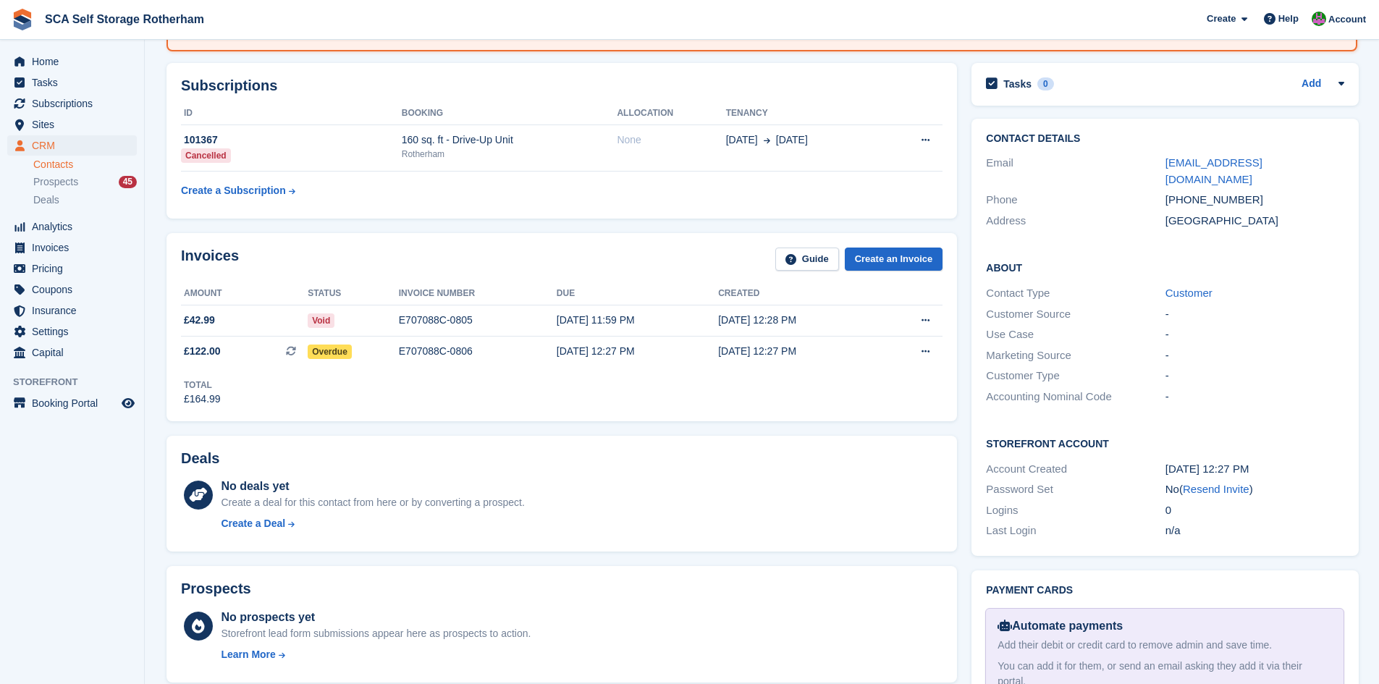
scroll to position [181, 0]
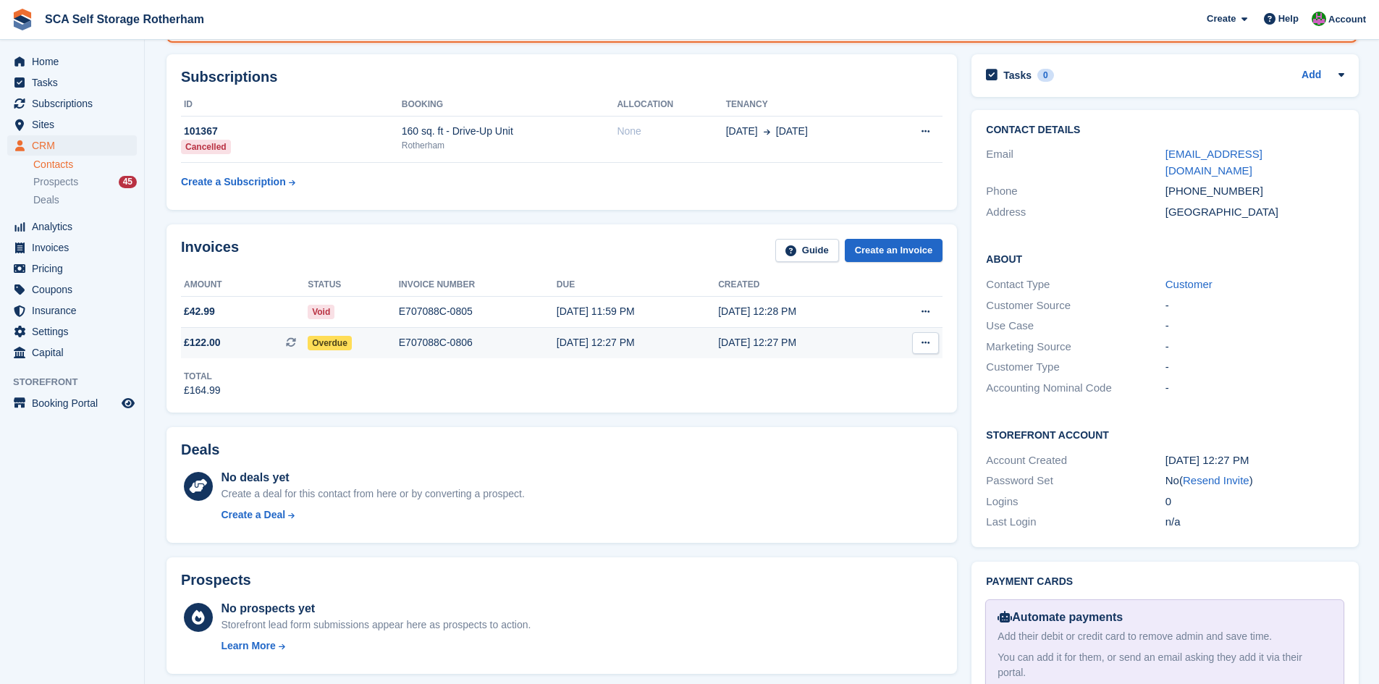
click at [418, 341] on div "E707088C-0806" at bounding box center [478, 342] width 158 height 15
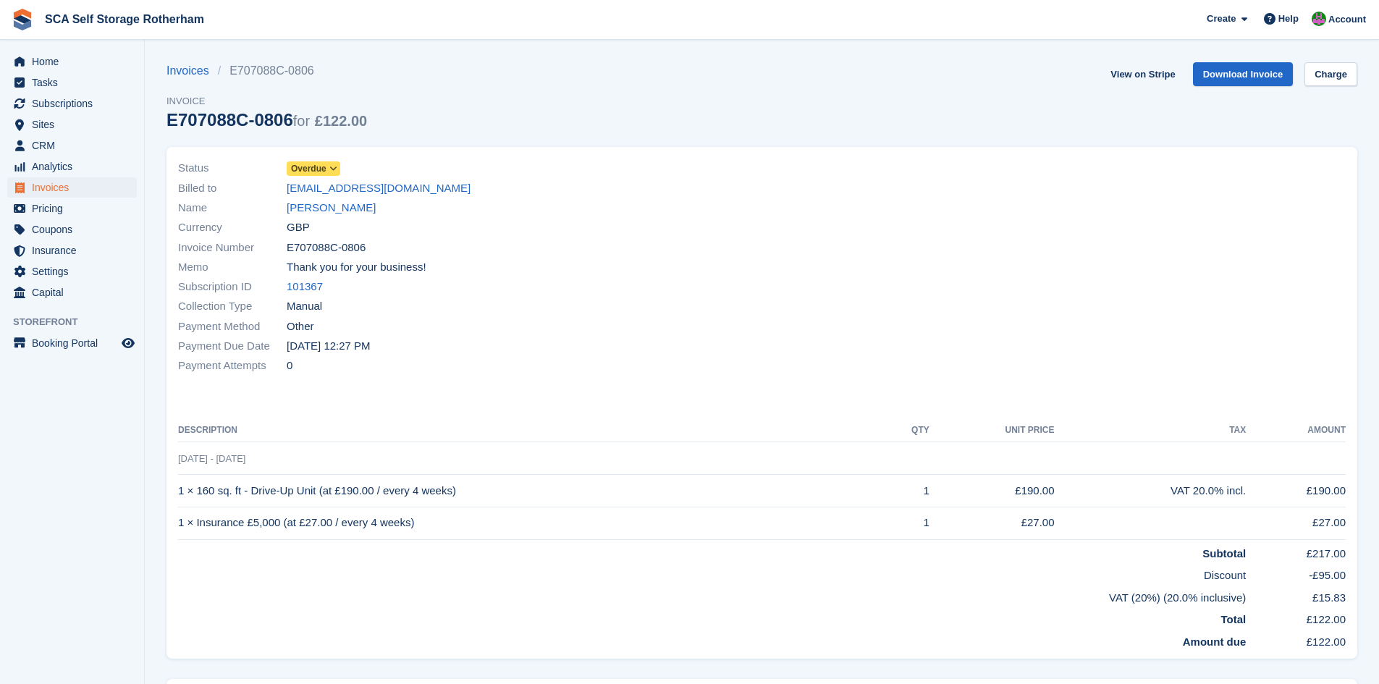
click at [326, 159] on div "Status Overdue" at bounding box center [466, 169] width 576 height 20
click at [323, 165] on span "Overdue" at bounding box center [308, 168] width 35 height 13
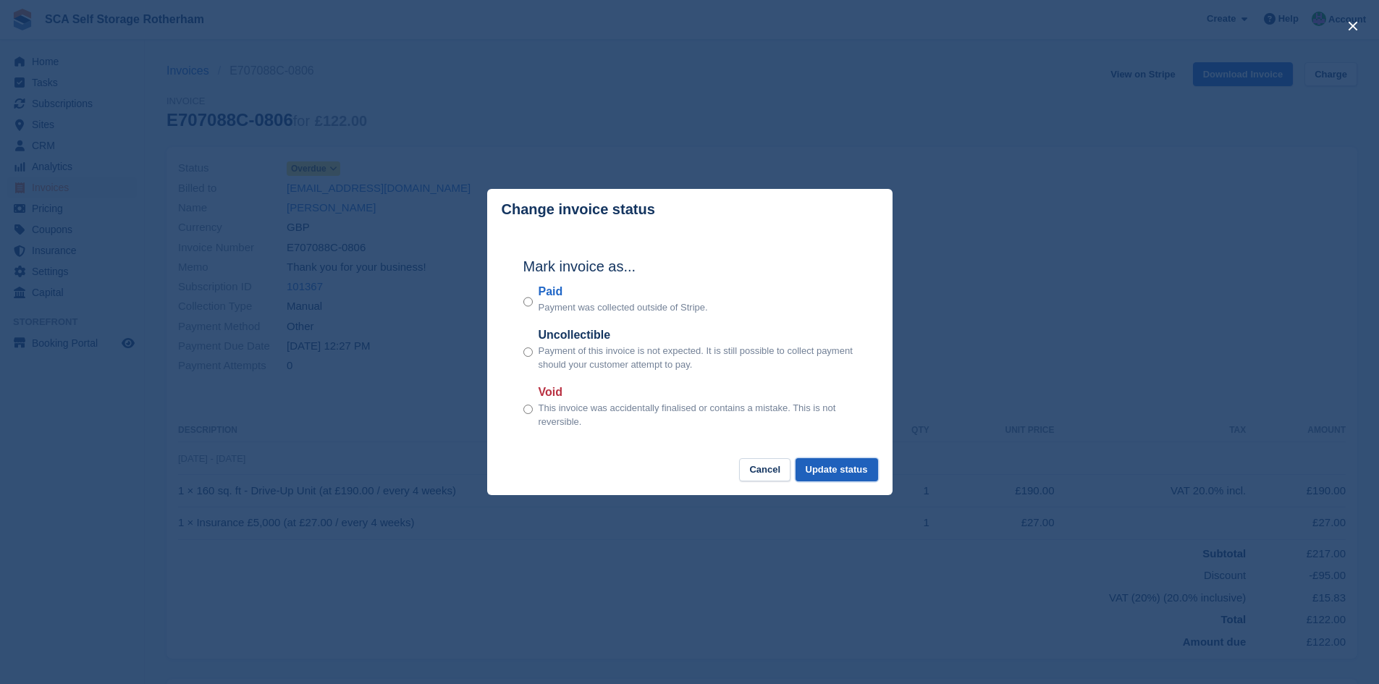
click at [831, 466] on button "Update status" at bounding box center [837, 470] width 83 height 24
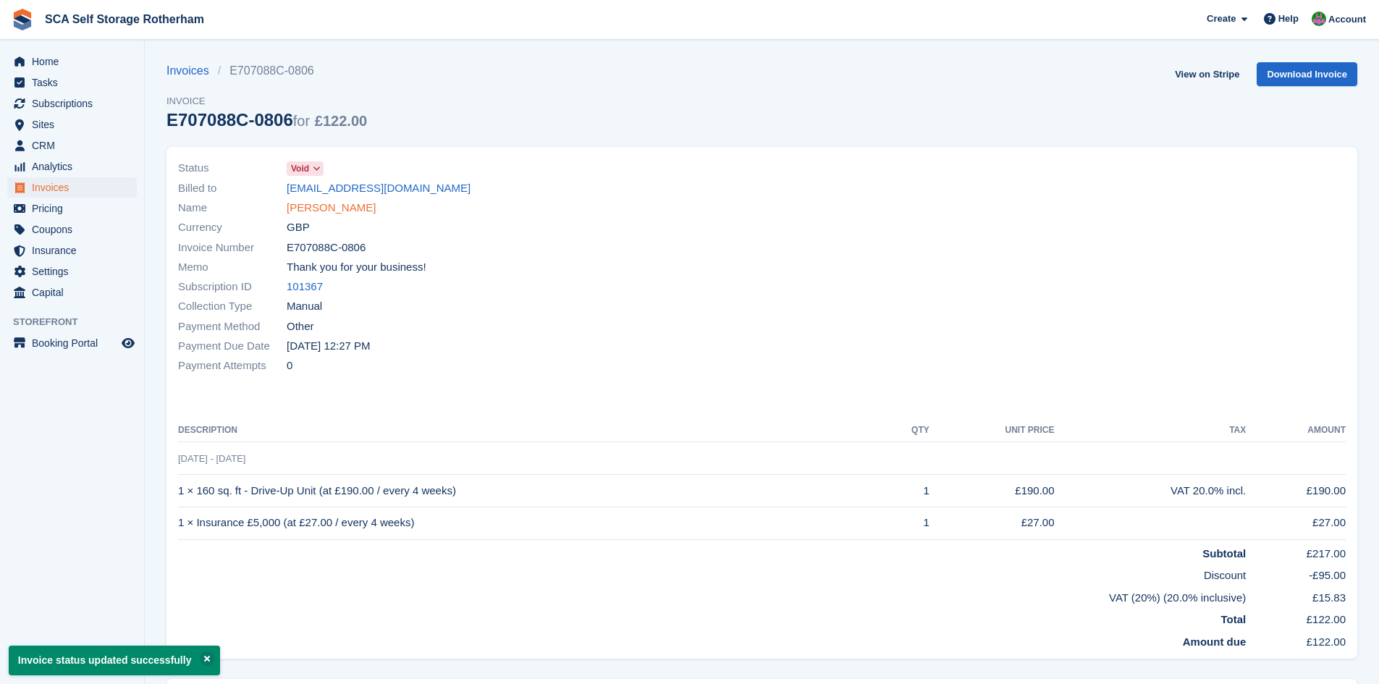
click at [356, 213] on link "Mohammed Ishtiaq" at bounding box center [331, 208] width 89 height 17
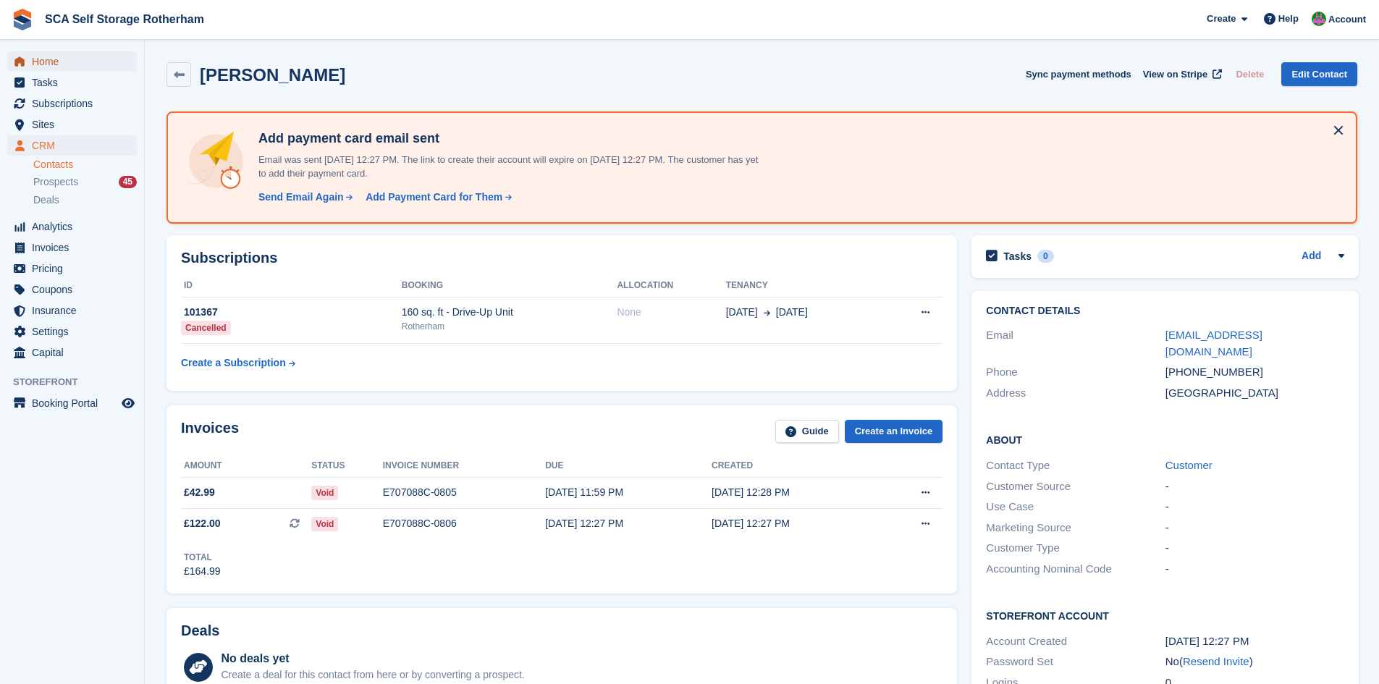
click at [39, 70] on span "Home" at bounding box center [75, 61] width 87 height 20
